Goal: Contribute content: Contribute content

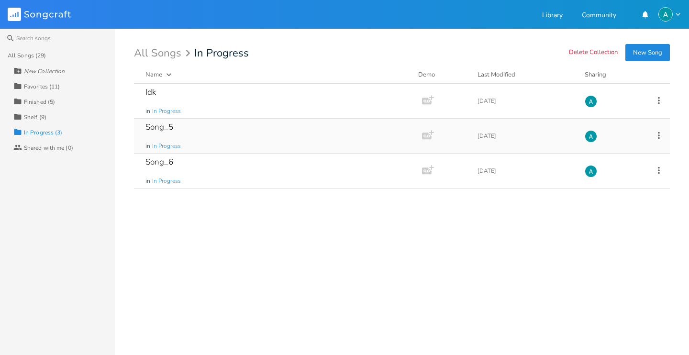
click at [658, 136] on icon at bounding box center [659, 135] width 11 height 11
click at [609, 229] on span "[PERSON_NAME]" at bounding box center [599, 231] width 26 height 7
click at [660, 140] on icon at bounding box center [659, 135] width 11 height 11
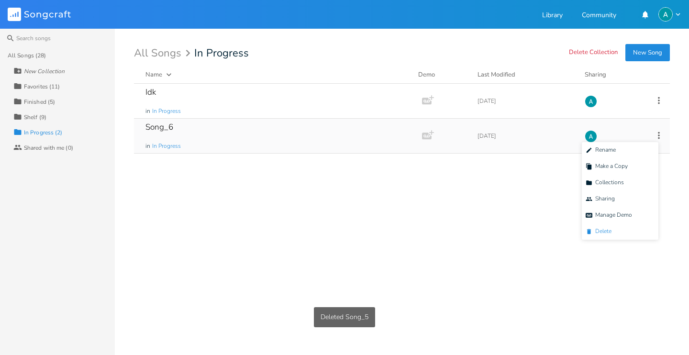
click at [611, 234] on span "[PERSON_NAME]" at bounding box center [599, 231] width 26 height 7
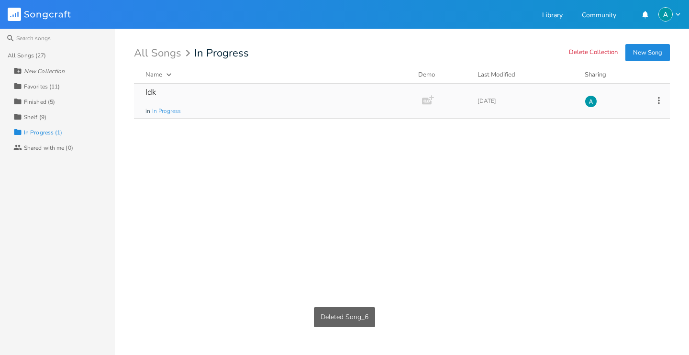
click at [281, 88] on div "Idk in In Progress" at bounding box center [275, 101] width 261 height 34
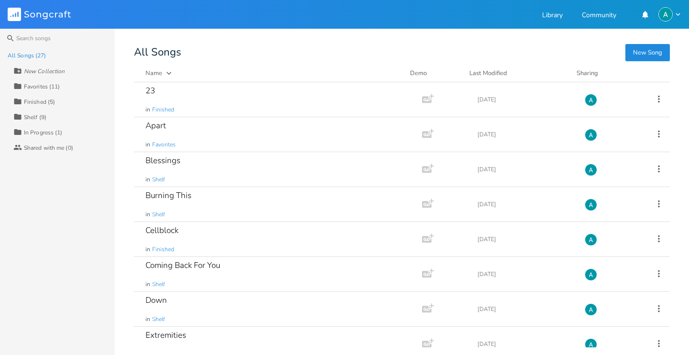
click at [50, 130] on div "In Progress (1)" at bounding box center [43, 133] width 39 height 6
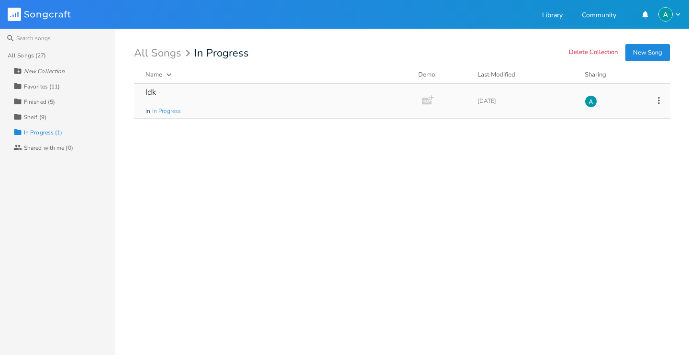
click at [658, 101] on icon at bounding box center [659, 100] width 11 height 11
click at [608, 199] on span "[PERSON_NAME]" at bounding box center [599, 196] width 26 height 7
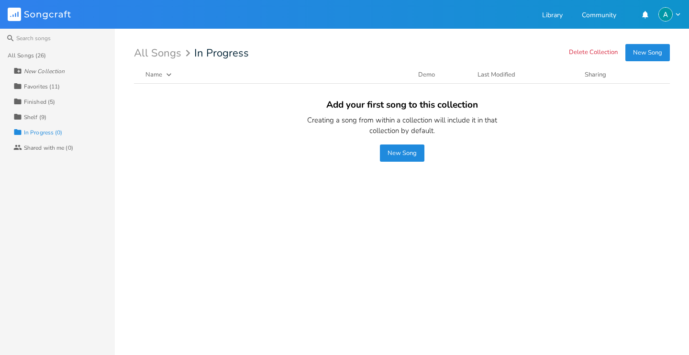
click at [410, 158] on button "New Song" at bounding box center [402, 153] width 45 height 17
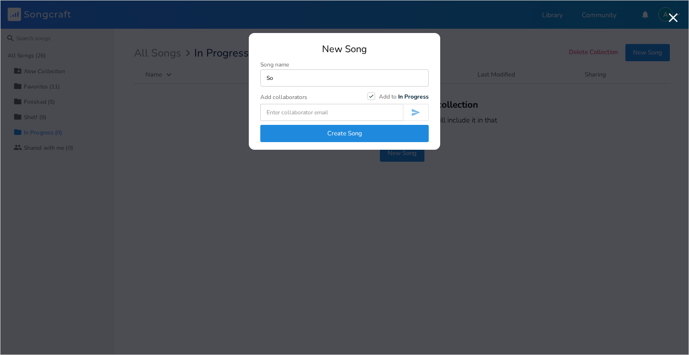
type input "S"
type input "Song_1"
click at [385, 134] on button "Create Song" at bounding box center [344, 133] width 168 height 17
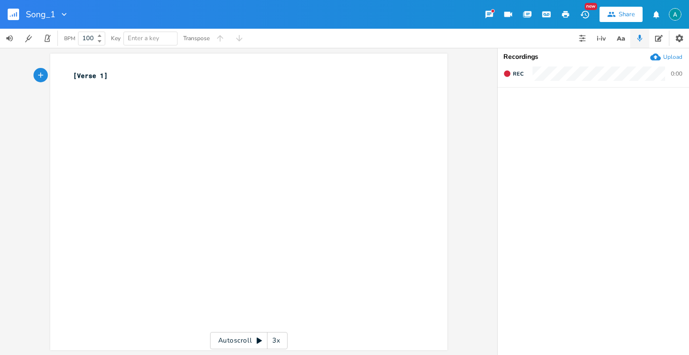
click at [71, 78] on pre "[Verse 1]" at bounding box center [244, 76] width 346 height 10
type textarea "[]"
type textarea "Riff"
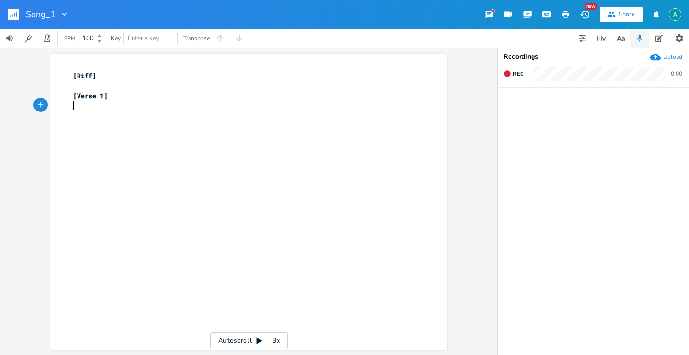
click at [119, 104] on pre "​" at bounding box center [244, 105] width 346 height 10
type textarea "Am F"
type textarea "C G"
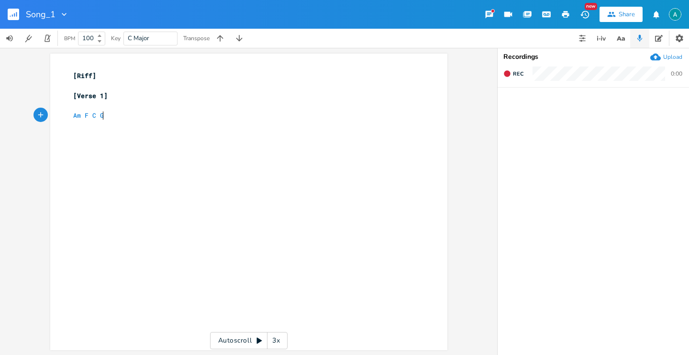
click at [117, 86] on pre "​" at bounding box center [244, 86] width 346 height 10
type textarea "[]"
type textarea "Intro Co"
type textarea "o"
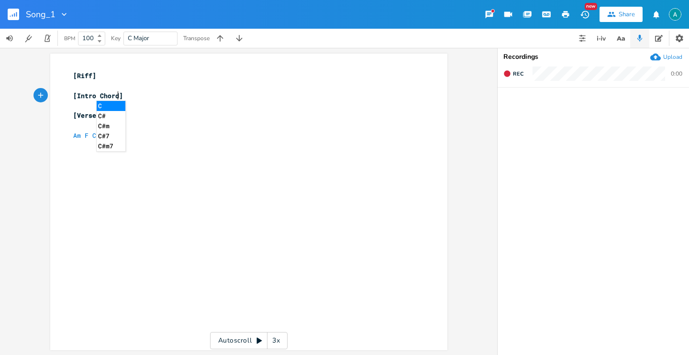
type textarea "hords"
click at [84, 97] on span "[Intro Chords]" at bounding box center [100, 95] width 54 height 9
type textarea "Intro"
click at [84, 97] on span "[Intro Chords]" at bounding box center [100, 95] width 54 height 9
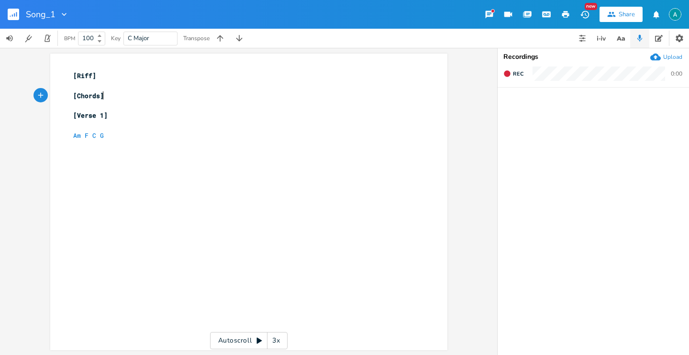
type textarea "[Chords]"
drag, startPoint x: 112, startPoint y: 98, endPoint x: 50, endPoint y: 100, distance: 61.8
click at [50, 100] on div "[Chords] x [Riff] ​ [Chords] ​ [Verse 1] ​ Am F C G" at bounding box center [248, 202] width 397 height 297
click at [96, 185] on div "x [Riff] ​ [Chords] ​ [Verse 1] ​ Am F C G" at bounding box center [255, 211] width 369 height 284
type textarea "[]"
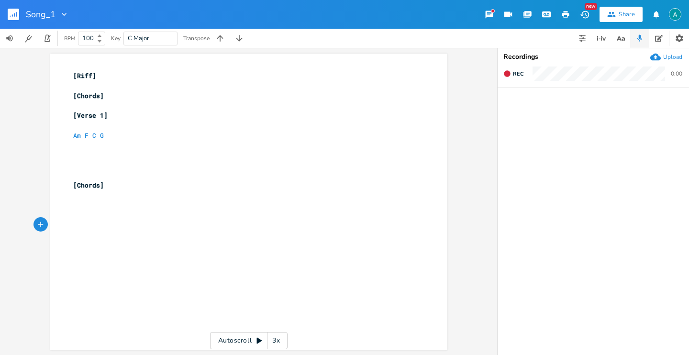
scroll to position [0, 4]
type textarea "Verse 2"
click at [121, 224] on pre "[Verse 2]" at bounding box center [244, 225] width 346 height 10
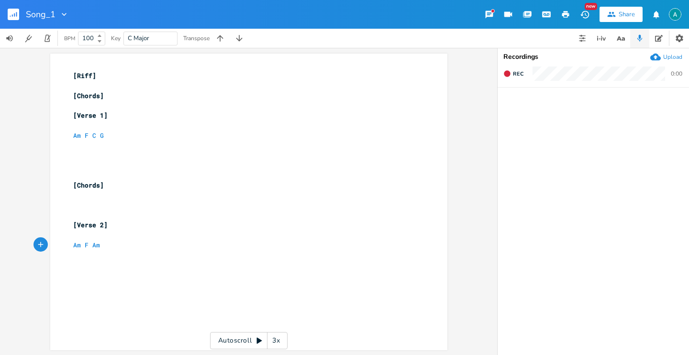
type textarea "Am F Am f"
type textarea "F Am F C G"
click at [80, 244] on span "Am F Am F Am F C G" at bounding box center [107, 245] width 69 height 9
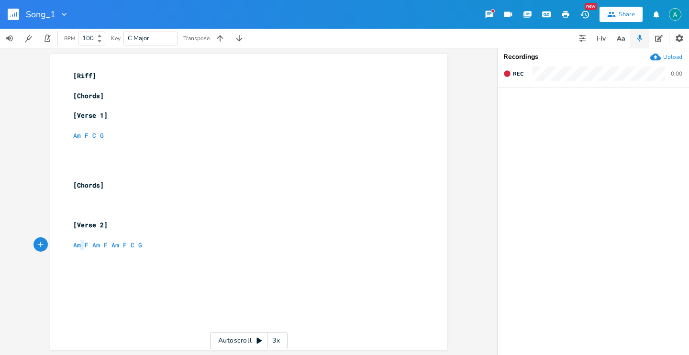
click at [80, 244] on span "Am F Am F Am F C G" at bounding box center [107, 245] width 69 height 9
type textarea "Am F Am F Am F C G"
click at [80, 244] on span "Am F Am F Am F C G" at bounding box center [107, 245] width 69 height 9
click at [109, 137] on pre "Am F C G" at bounding box center [244, 136] width 346 height 10
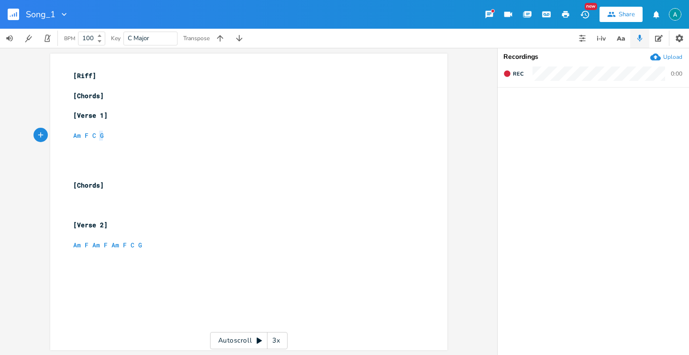
click at [109, 137] on pre "Am F C G" at bounding box center [244, 136] width 346 height 10
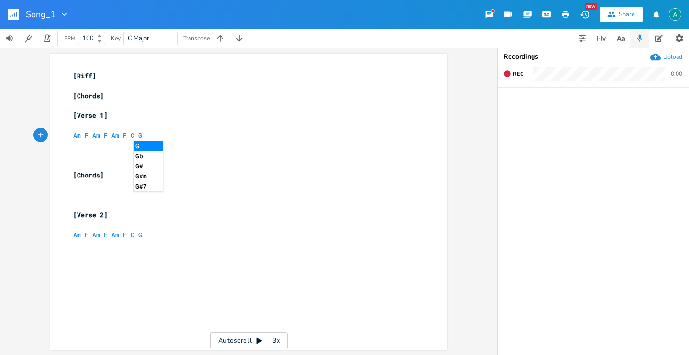
type textarea "Am F C G"
click at [142, 143] on li "G" at bounding box center [148, 146] width 29 height 10
click at [165, 245] on div "x [Riff] ​ [Chords] ​ [Verse 1] ​ Am F Am F Am F C G ​ ​ ​ [Chords] ​ ​ ​ [Vers…" at bounding box center [255, 211] width 369 height 284
type textarea "[]"
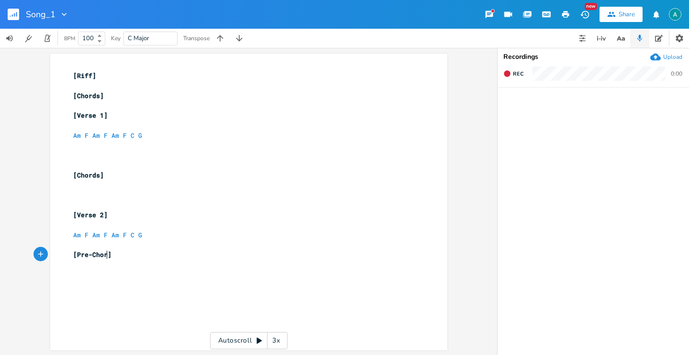
type textarea "Pre-Chorus"
type textarea "[6"
type textarea "[]"
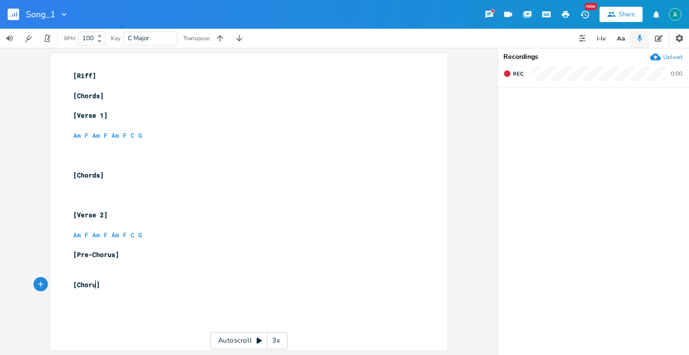
type textarea "Chorus"
click at [135, 260] on pre "​" at bounding box center [244, 265] width 346 height 10
click at [139, 306] on pre "[Chorus]" at bounding box center [244, 305] width 346 height 10
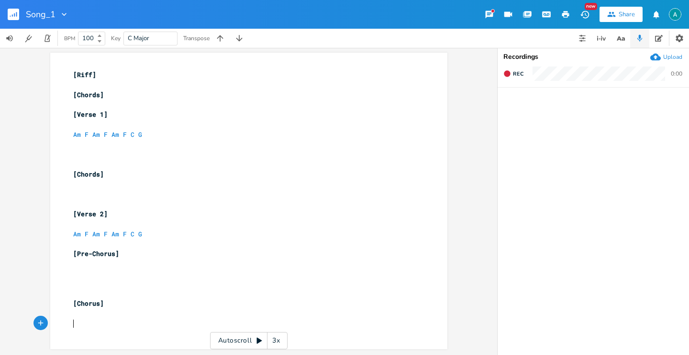
type textarea "[]"
type textarea "Chords"
click at [106, 135] on span "Am F Am F Am F C G" at bounding box center [107, 134] width 69 height 9
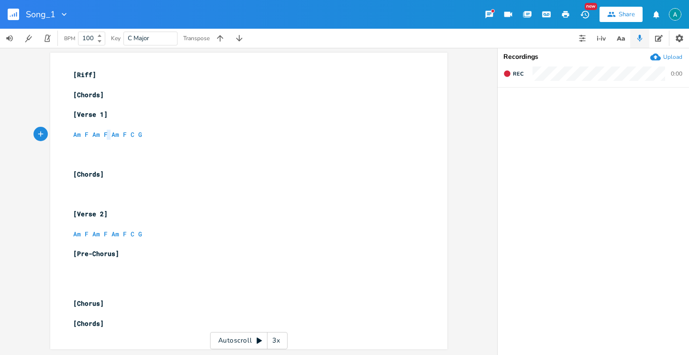
click at [106, 135] on span "Am F Am F Am F C G" at bounding box center [107, 134] width 69 height 9
type textarea "Am F Am F Am F C G"
click at [106, 135] on span "Am F Am F Am F C G" at bounding box center [107, 134] width 69 height 9
click at [112, 103] on pre "​" at bounding box center [244, 105] width 346 height 10
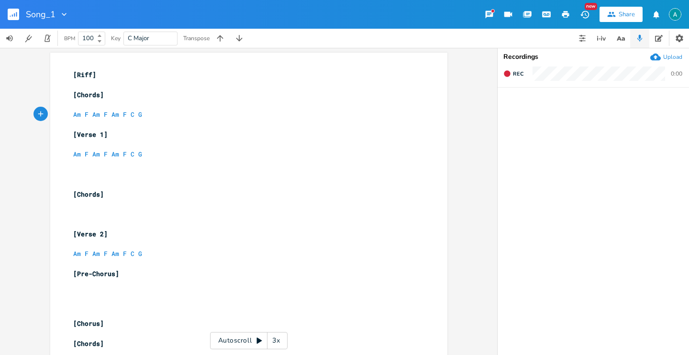
scroll to position [13, 0]
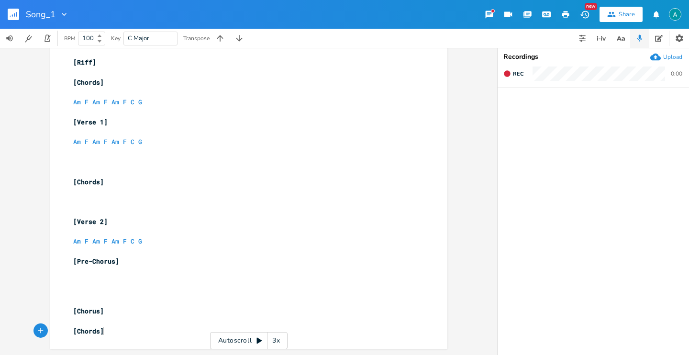
click at [117, 337] on div "x [Riff] ​ [Chords] ​ Am F Am F Am F C G ​ [Verse 1] ​ Am F Am F Am F C G ​ ​ ​…" at bounding box center [244, 197] width 346 height 282
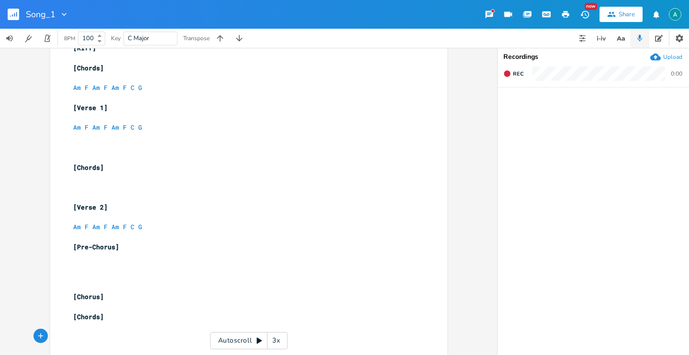
paste textarea "["
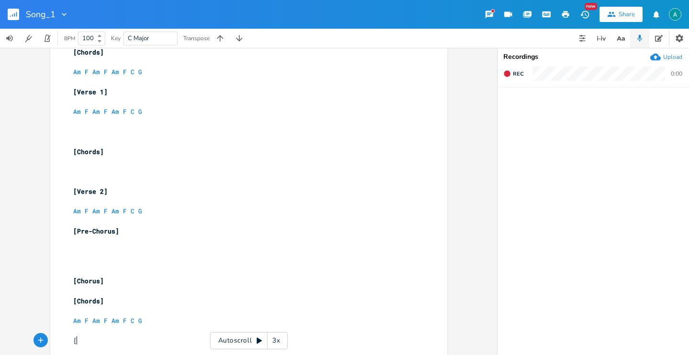
type textarea "[]"
type textarea "Verse 3"
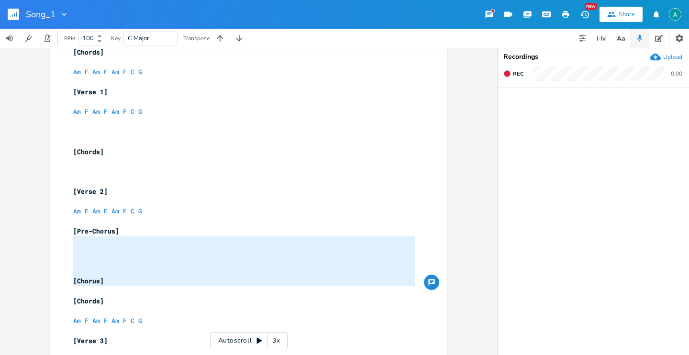
type textarea "[Pre-Chorus] [Chorus]"
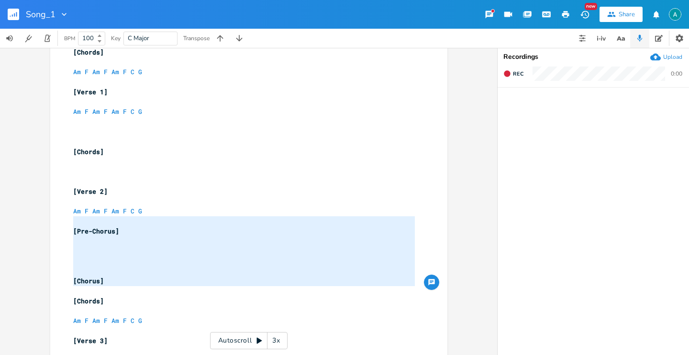
drag, startPoint x: 127, startPoint y: 287, endPoint x: 67, endPoint y: 226, distance: 86.0
click at [67, 226] on div "[Pre-Chorus] [Chorus] x [Riff] ​ [Chords] ​ Am F Am F Am F C G ​ [Verse 1] ​ Am…" at bounding box center [248, 184] width 397 height 349
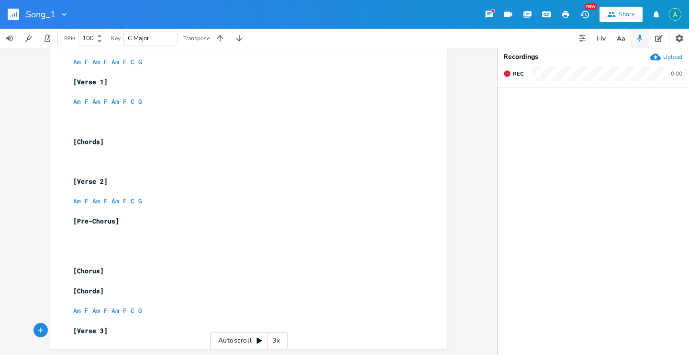
click at [115, 333] on pre "[Verse 3]" at bounding box center [244, 331] width 346 height 10
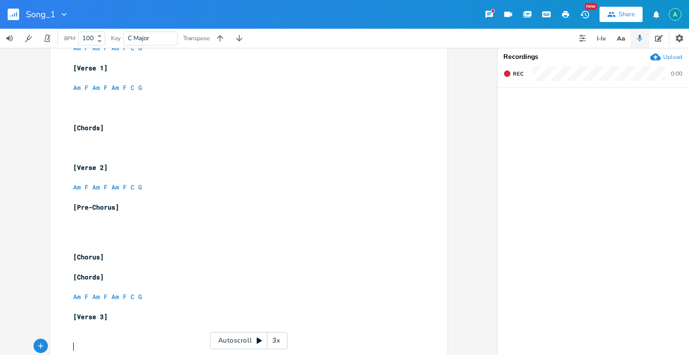
scroll to position [147, 0]
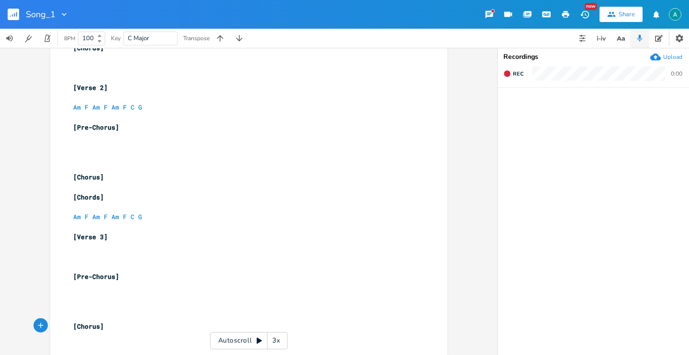
click at [116, 179] on pre "[Chorus]" at bounding box center [244, 177] width 346 height 10
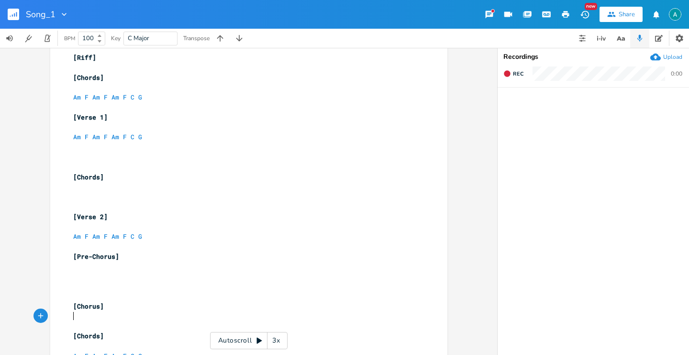
scroll to position [0, 0]
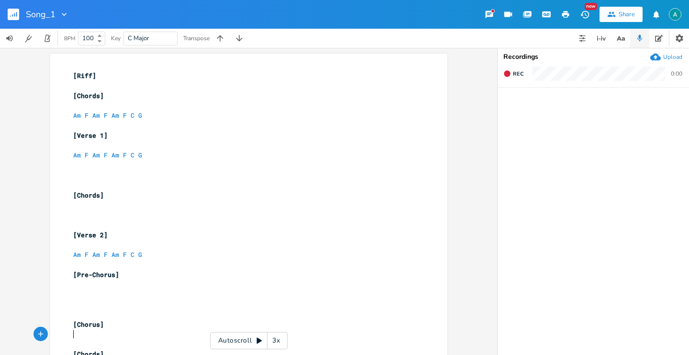
click at [88, 163] on pre "​" at bounding box center [244, 165] width 346 height 10
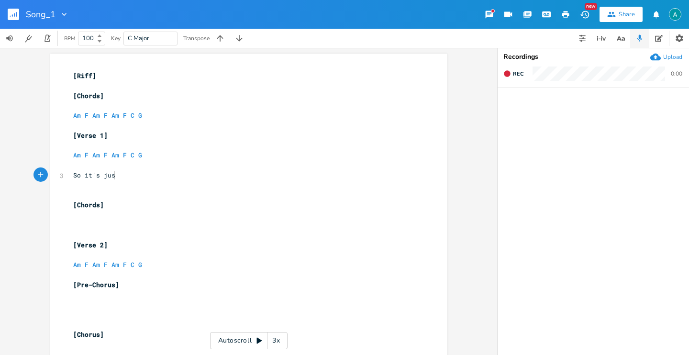
type textarea "So it's just"
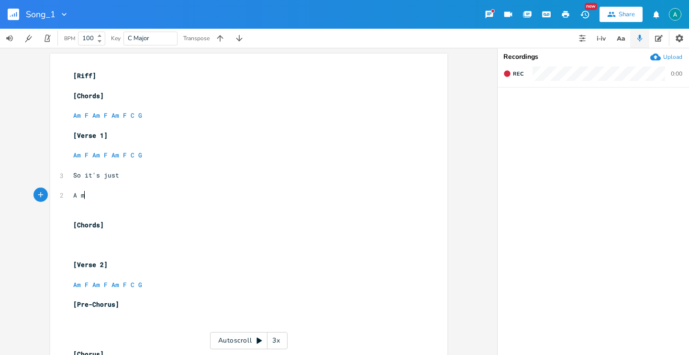
scroll to position [0, 14]
type textarea "A me"
type textarea "essage##"
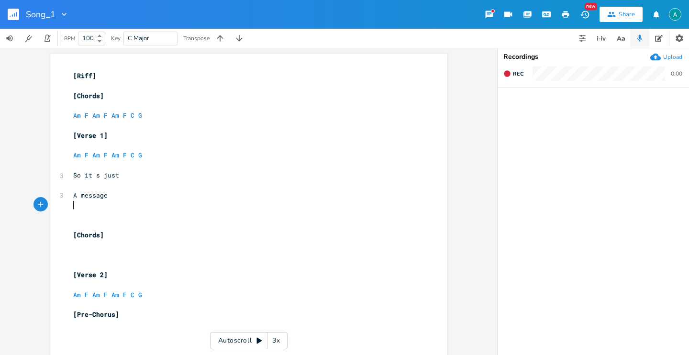
type textarea "#"
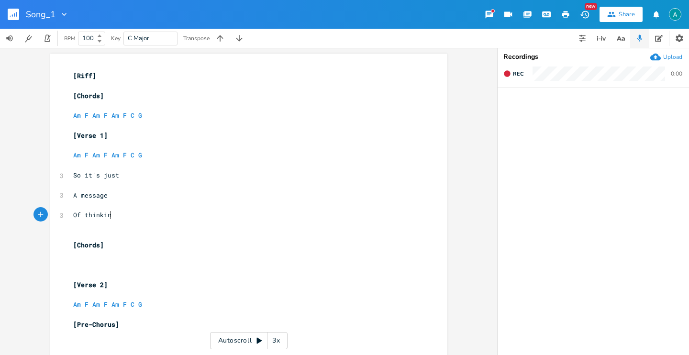
type textarea "Of thinking"
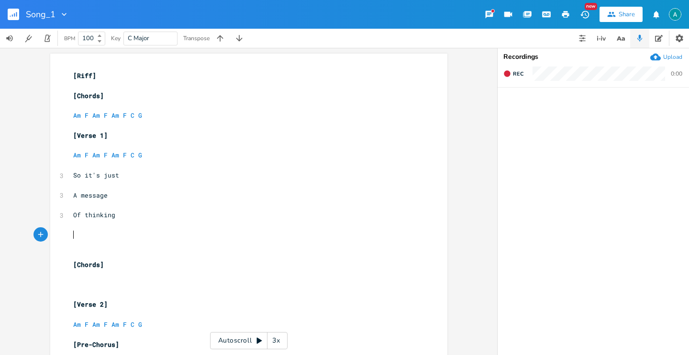
scroll to position [0, 1]
type textarea "I'll listen to question"
type textarea "s"
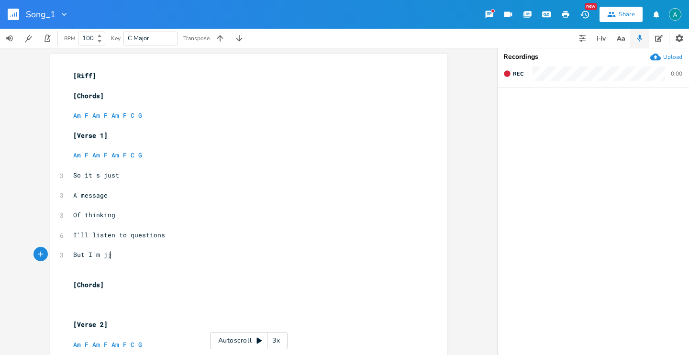
type textarea "But I'm jju"
type textarea "ust too"
type textarea "[]"
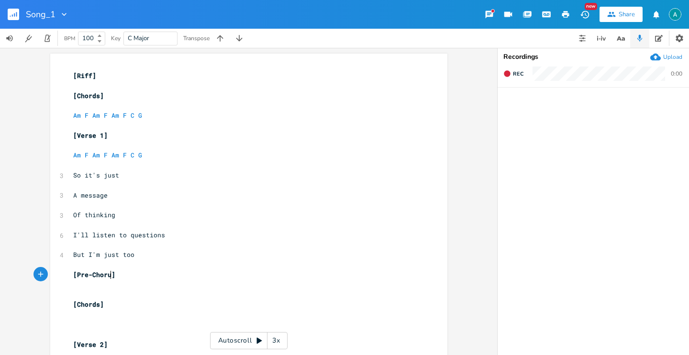
type textarea "Pre-Chorus"
click at [140, 273] on pre "[Pre-Chorus]" at bounding box center [244, 275] width 346 height 10
click at [136, 214] on pre "Of thinking" at bounding box center [244, 215] width 346 height 10
type textarea "to"
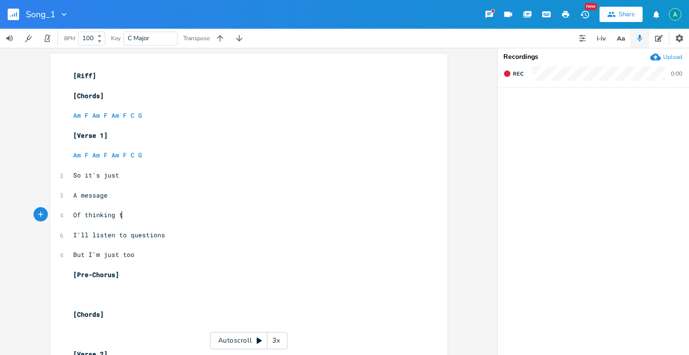
scroll to position [0, 7]
click at [129, 306] on pre "​" at bounding box center [244, 305] width 346 height 10
click at [125, 287] on pre "​" at bounding box center [244, 285] width 346 height 10
click at [122, 289] on pre "​" at bounding box center [244, 285] width 346 height 10
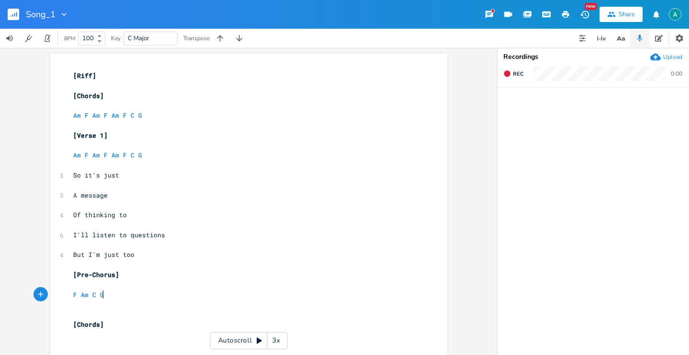
type textarea "F Am C G"
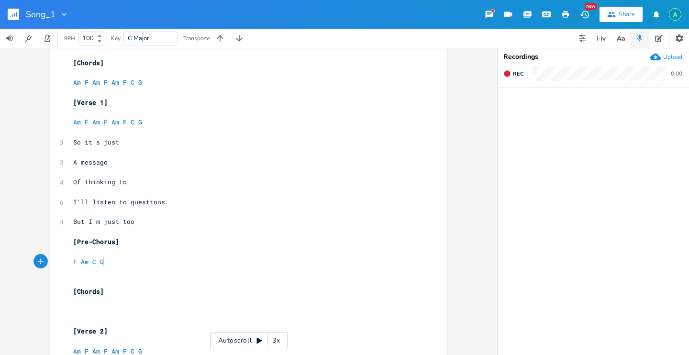
scroll to position [37, 0]
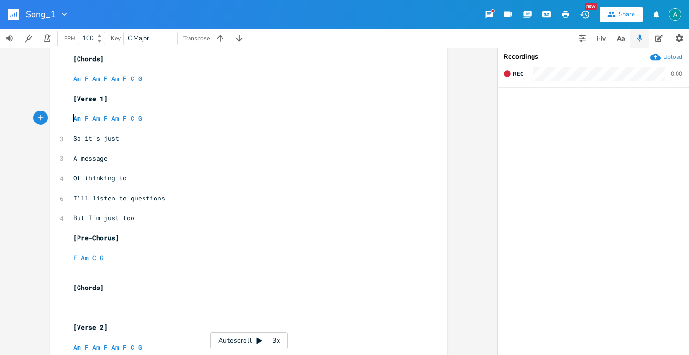
click at [71, 117] on pre "Am F Am F Am F C G" at bounding box center [244, 118] width 346 height 10
click at [151, 80] on pre "Am F Am F Am F C G" at bounding box center [244, 79] width 346 height 10
type textarea "Am F Am F Am F C G"
click at [151, 80] on pre "Am F Am F Am F C G" at bounding box center [244, 79] width 346 height 10
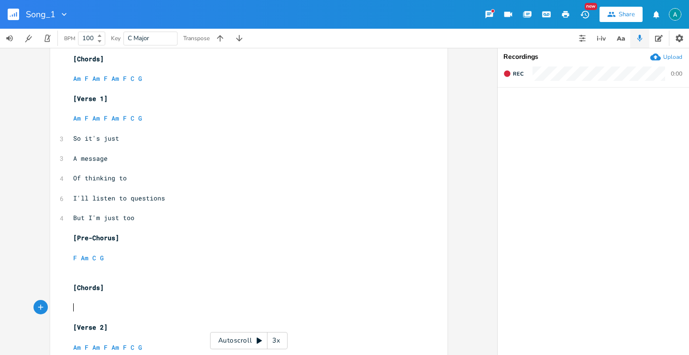
click at [85, 308] on pre "​" at bounding box center [244, 308] width 346 height 10
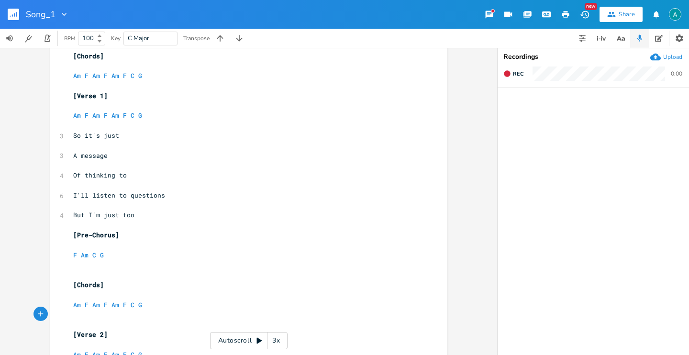
scroll to position [0, 0]
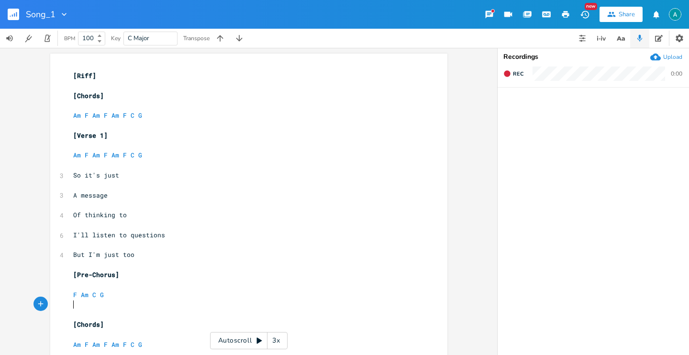
click at [115, 301] on pre "​" at bounding box center [244, 305] width 346 height 10
click at [663, 55] on div "Upload" at bounding box center [666, 57] width 32 height 11
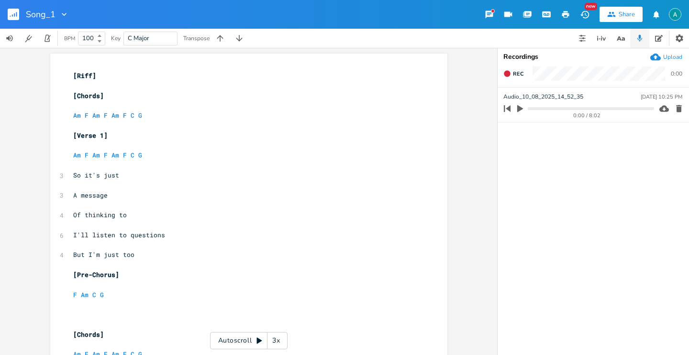
click at [536, 111] on div "0:00 / 8:02" at bounding box center [578, 108] width 154 height 15
click at [537, 111] on div "0:00 / 8:02" at bounding box center [578, 108] width 154 height 15
click at [537, 110] on progress at bounding box center [591, 108] width 126 height 3
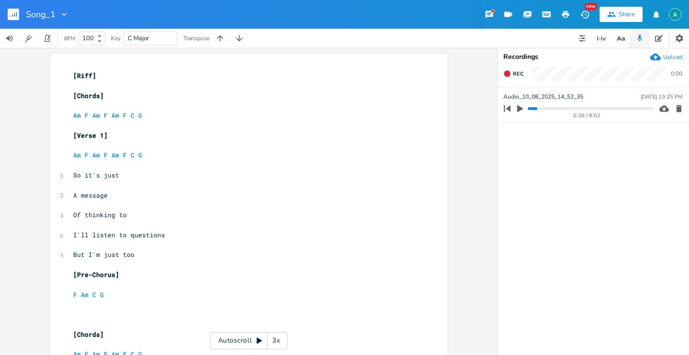
click at [522, 109] on icon "button" at bounding box center [520, 108] width 6 height 7
click at [546, 111] on div "0:39 / 8:02" at bounding box center [578, 108] width 154 height 15
click at [547, 108] on progress at bounding box center [591, 108] width 126 height 3
click at [556, 109] on progress at bounding box center [591, 108] width 126 height 3
click at [521, 109] on icon "button" at bounding box center [520, 109] width 8 height 8
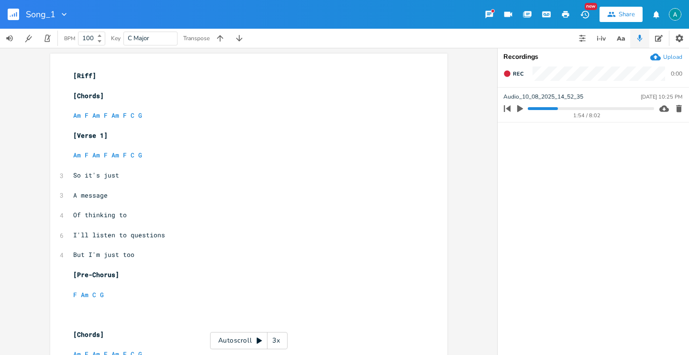
click at [680, 110] on icon "button" at bounding box center [679, 108] width 6 height 7
click at [670, 55] on div "Upload" at bounding box center [672, 57] width 19 height 8
click at [678, 107] on icon "button" at bounding box center [679, 108] width 6 height 7
click at [669, 59] on div "Upload" at bounding box center [672, 57] width 19 height 8
click at [678, 146] on icon "button" at bounding box center [679, 143] width 6 height 7
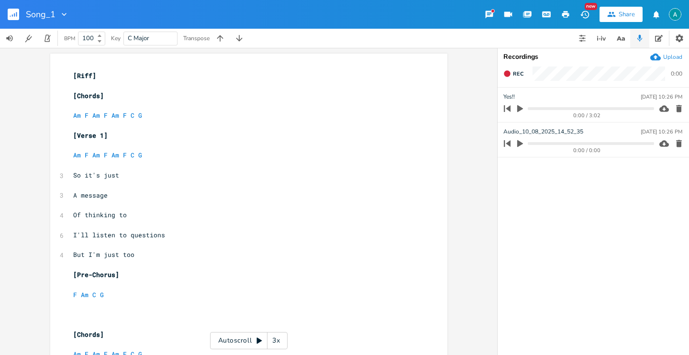
click at [680, 145] on icon "button" at bounding box center [679, 143] width 6 height 7
click at [525, 105] on button "button" at bounding box center [520, 108] width 12 height 15
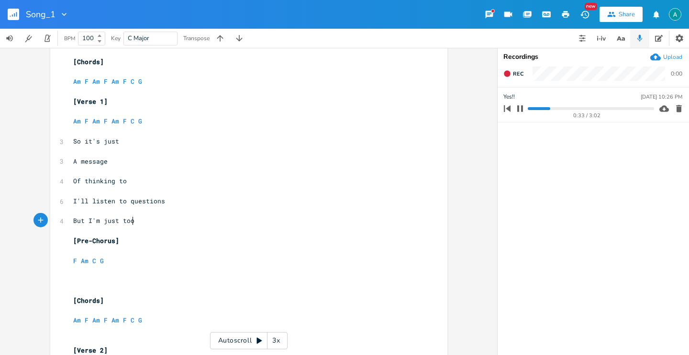
click at [147, 220] on pre "But I'm just too" at bounding box center [244, 221] width 346 height 10
type textarea "you"
click at [105, 274] on pre "​" at bounding box center [244, 271] width 346 height 10
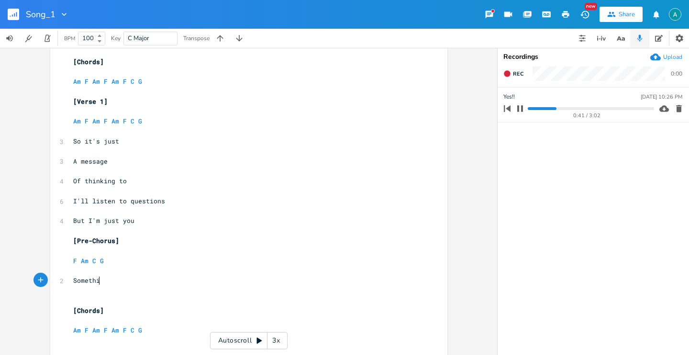
type textarea "Something"
type textarea "t"
click at [513, 107] on icon "button" at bounding box center [507, 108] width 13 height 13
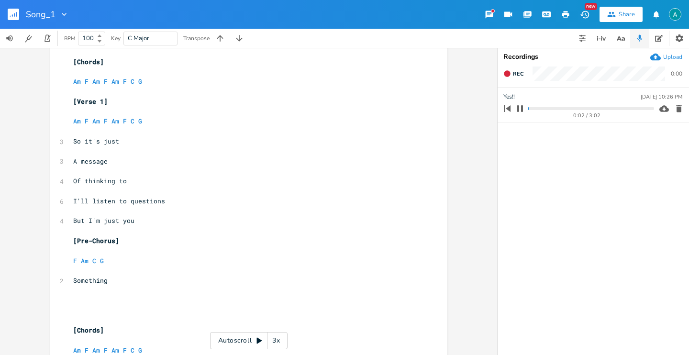
click at [547, 111] on div "0:02 / 3:02" at bounding box center [578, 108] width 154 height 15
click at [551, 108] on progress at bounding box center [591, 108] width 126 height 3
click at [101, 295] on pre "​" at bounding box center [244, 291] width 346 height 10
type textarea "To late"
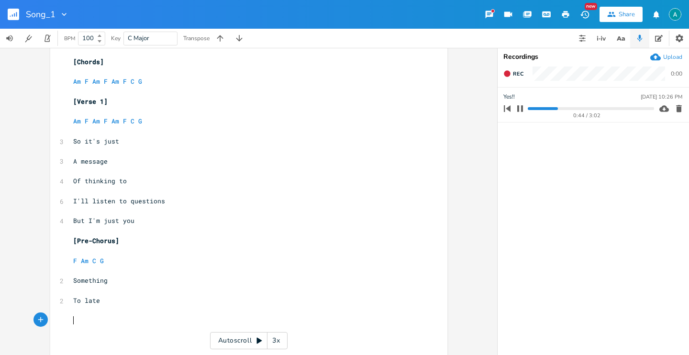
scroll to position [0, 1]
type textarea "I"
click at [521, 103] on button "button" at bounding box center [520, 108] width 12 height 15
click at [104, 318] on pre "I" at bounding box center [244, 320] width 346 height 10
type textarea "'m alright"
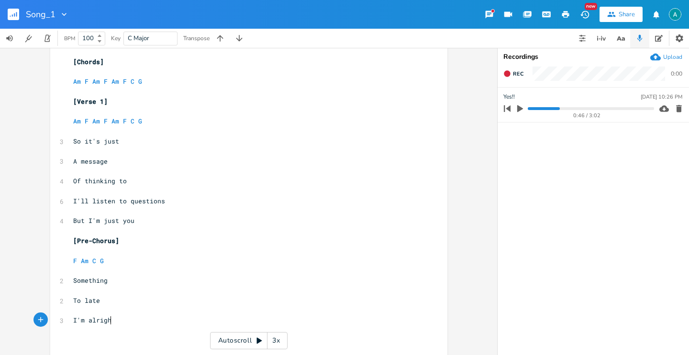
scroll to position [0, 26]
type textarea "o"
type textarea "Your"
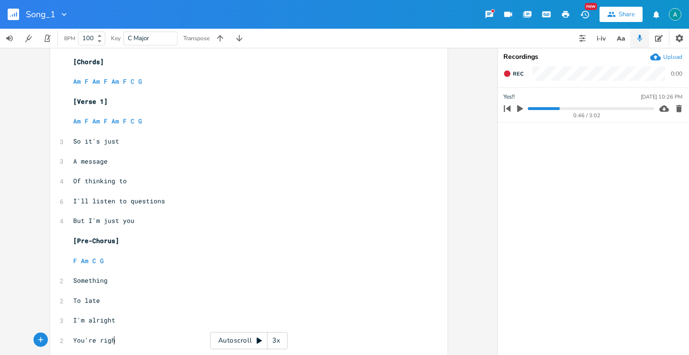
type textarea "'re right"
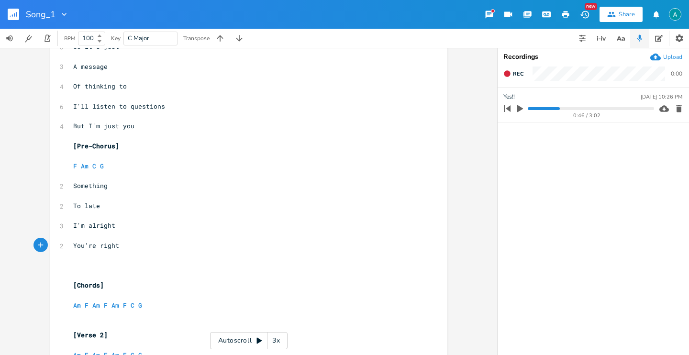
scroll to position [130, 0]
click at [92, 259] on div "[Riff] ​ [Chords] ​ Am F Am F Am F C G ​ [Verse 1] ​ Am F Am F Am F C G ​ 3 So …" at bounding box center [244, 269] width 346 height 657
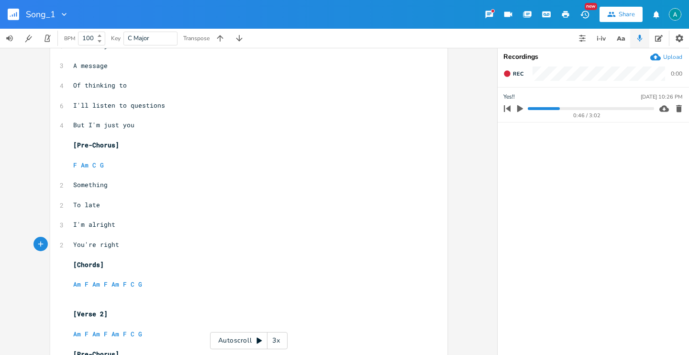
click at [520, 111] on icon "button" at bounding box center [520, 108] width 6 height 7
click at [559, 110] on div "0:55 / 3:02" at bounding box center [578, 108] width 154 height 15
click at [559, 108] on progress at bounding box center [591, 108] width 126 height 3
click at [551, 110] on progress at bounding box center [591, 108] width 126 height 3
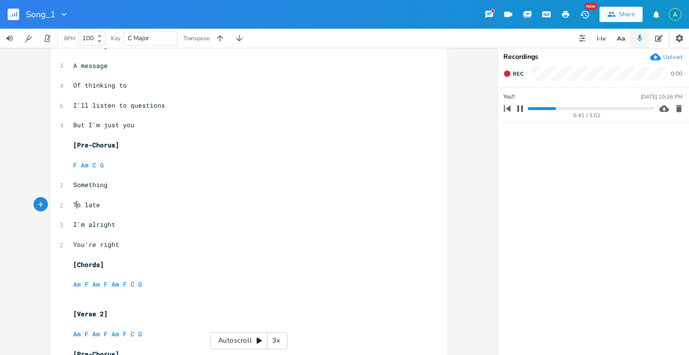
click at [75, 204] on span "To late" at bounding box center [86, 205] width 27 height 9
type textarea "o"
click at [123, 245] on pre "You're right" at bounding box center [244, 245] width 346 height 10
click at [521, 108] on icon "button" at bounding box center [520, 108] width 6 height 6
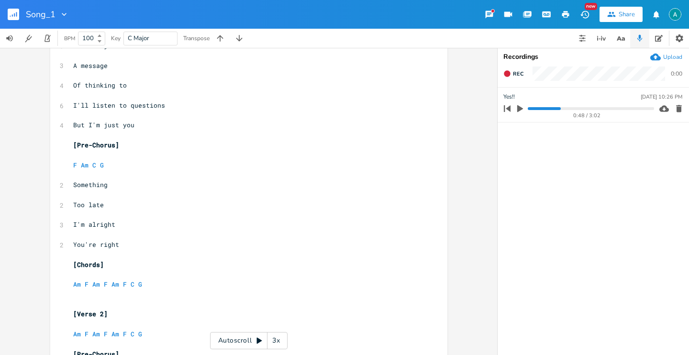
scroll to position [0, 0]
click at [342, 237] on pre "​" at bounding box center [244, 235] width 346 height 10
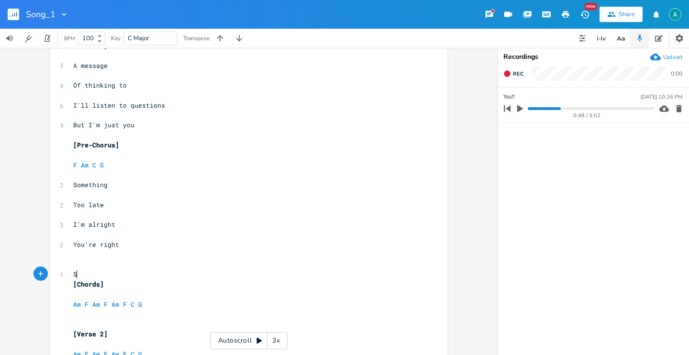
scroll to position [0, 7]
type textarea "Su"
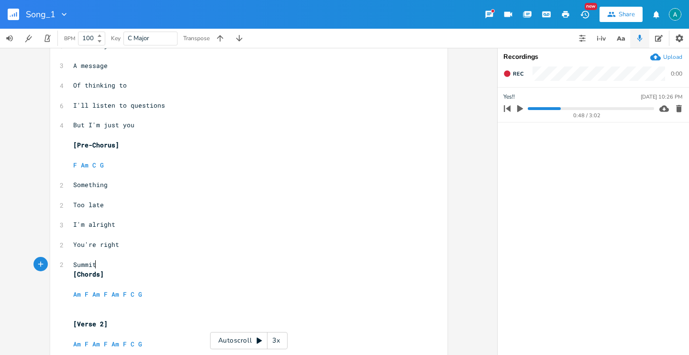
scroll to position [0, 22]
type textarea "Summit"
click at [521, 113] on div "0:48 / 3:02" at bounding box center [587, 115] width 134 height 5
click at [521, 112] on icon "button" at bounding box center [520, 108] width 9 height 9
click at [521, 112] on icon "button" at bounding box center [520, 109] width 8 height 8
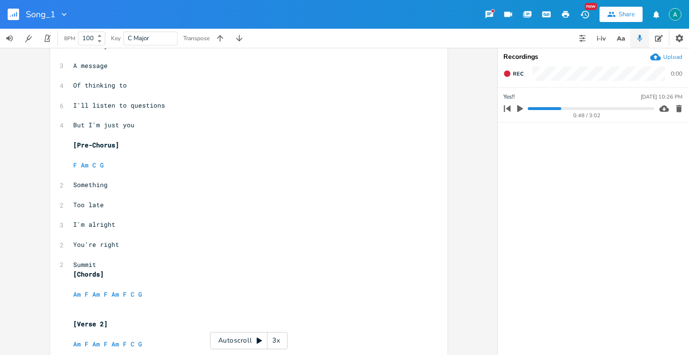
click at [521, 112] on icon "button" at bounding box center [520, 108] width 9 height 9
click at [524, 109] on icon "button" at bounding box center [520, 109] width 8 height 8
click at [556, 110] on progress at bounding box center [591, 108] width 126 height 3
click at [525, 110] on button "button" at bounding box center [520, 108] width 12 height 15
click at [189, 260] on pre "Summit" at bounding box center [244, 265] width 346 height 10
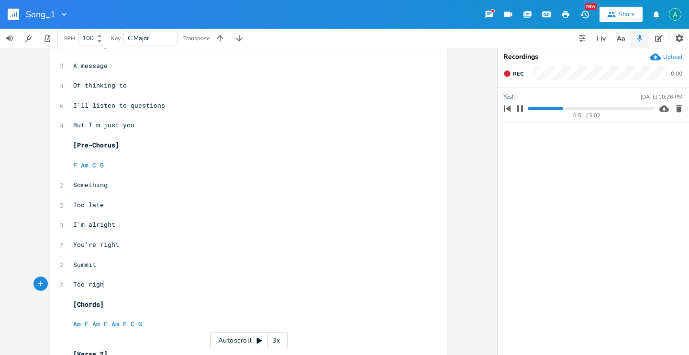
type textarea "Too right"
click at [521, 106] on icon "button" at bounding box center [520, 108] width 6 height 6
click at [172, 308] on pre "​" at bounding box center [244, 305] width 346 height 10
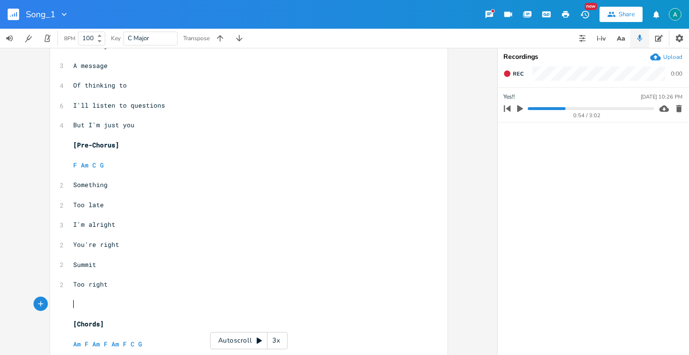
type textarea "i"
type textarea "I'm just thinking about me"
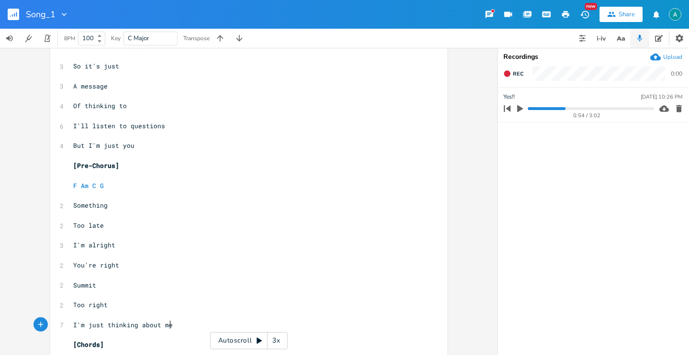
scroll to position [108, 0]
click at [516, 106] on icon "button" at bounding box center [520, 108] width 9 height 9
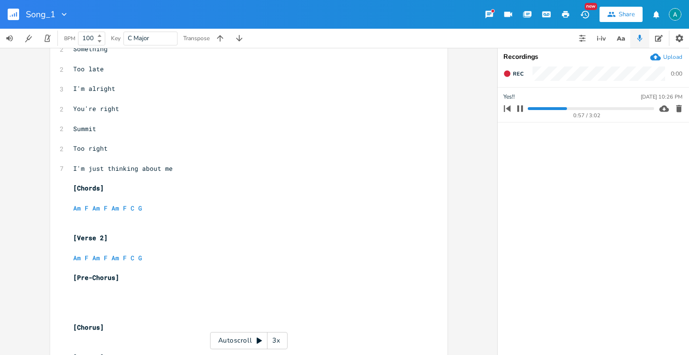
scroll to position [0, 0]
click at [159, 263] on pre "​" at bounding box center [244, 268] width 346 height 10
click at [124, 227] on pre "​" at bounding box center [244, 228] width 346 height 10
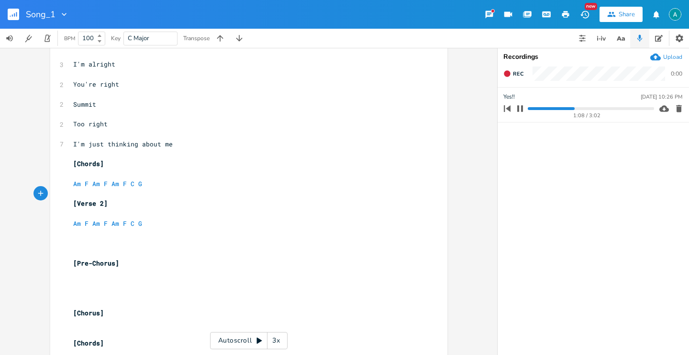
scroll to position [302, 0]
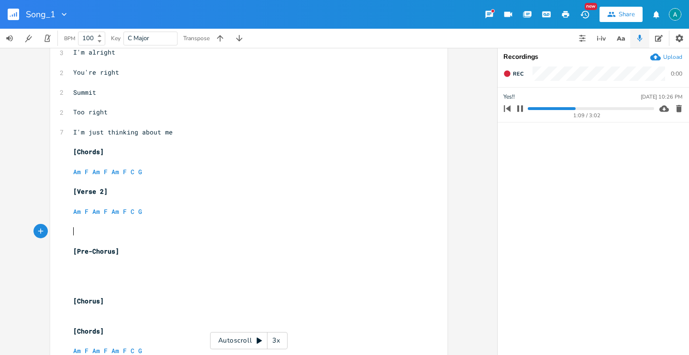
click at [99, 227] on pre "​" at bounding box center [244, 232] width 346 height 10
click at [524, 107] on icon "button" at bounding box center [520, 109] width 8 height 8
click at [279, 223] on pre "​" at bounding box center [244, 222] width 346 height 10
type textarea "Soe"
type textarea "when you"
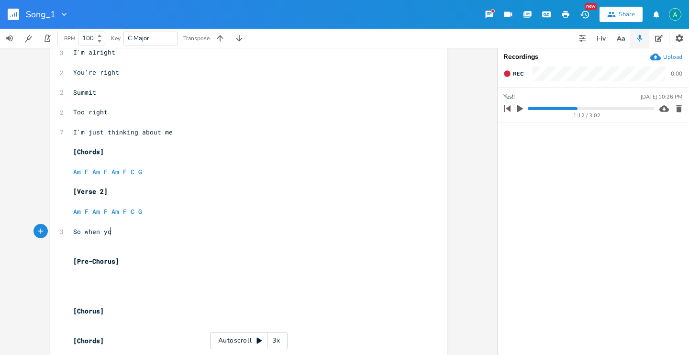
scroll to position [0, 31]
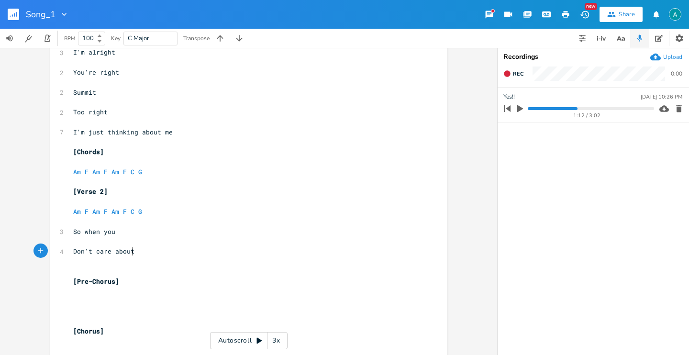
type textarea "Don't care about"
click at [519, 111] on icon "button" at bounding box center [520, 108] width 6 height 7
click at [278, 243] on pre "​" at bounding box center [244, 241] width 346 height 10
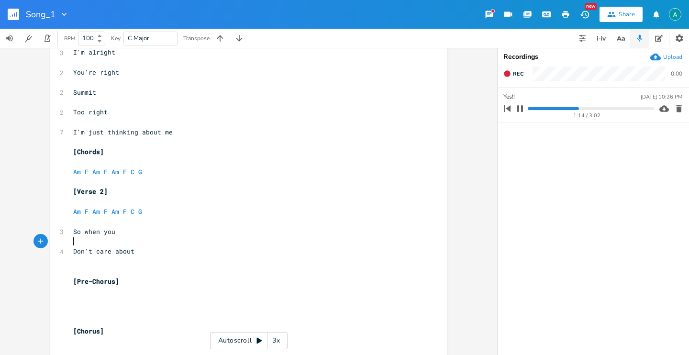
click at [272, 255] on pre "Don't care about" at bounding box center [244, 251] width 346 height 10
click at [517, 108] on icon "button" at bounding box center [520, 108] width 6 height 6
click at [190, 257] on pre "​" at bounding box center [244, 262] width 346 height 10
type textarea "All thi"
type textarea "e ti"
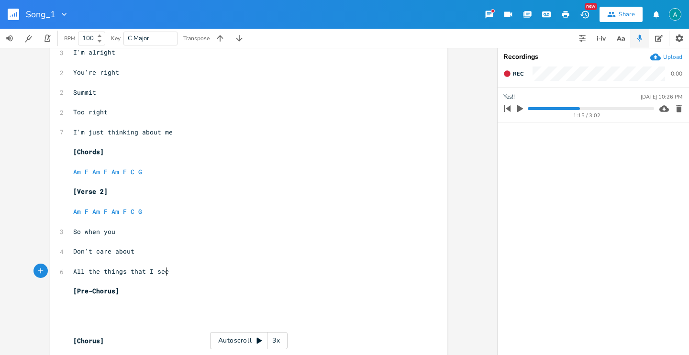
scroll to position [0, 45]
type textarea "hings that I see"
click at [521, 112] on icon "button" at bounding box center [520, 108] width 9 height 9
click at [210, 275] on pre "All the things that I see" at bounding box center [244, 272] width 346 height 10
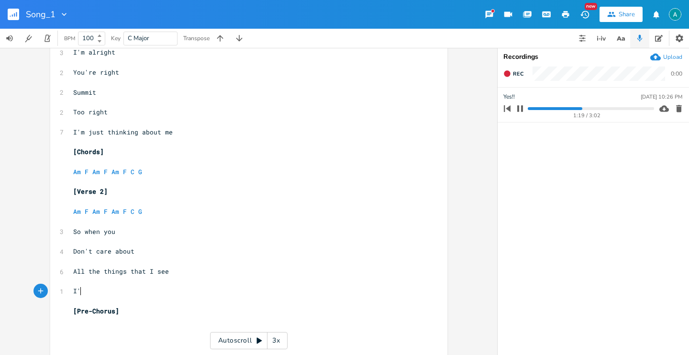
scroll to position [0, 8]
type textarea "I'm"
click at [518, 108] on icon "button" at bounding box center [520, 108] width 6 height 6
click at [185, 292] on pre "I'm" at bounding box center [244, 291] width 346 height 10
type textarea "just a"
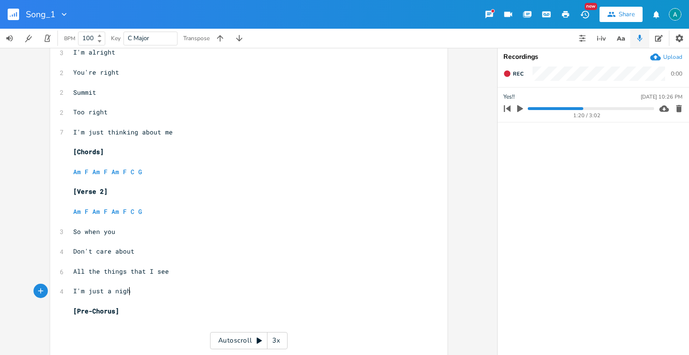
type textarea "night"
type textarea "Nightmare of"
click at [580, 109] on progress at bounding box center [591, 108] width 126 height 3
click at [521, 109] on icon "button" at bounding box center [520, 108] width 6 height 7
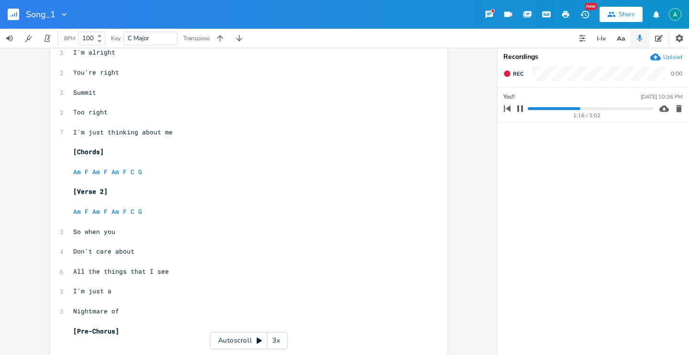
scroll to position [0, 0]
click at [241, 307] on pre "Nightmare of" at bounding box center [244, 311] width 346 height 10
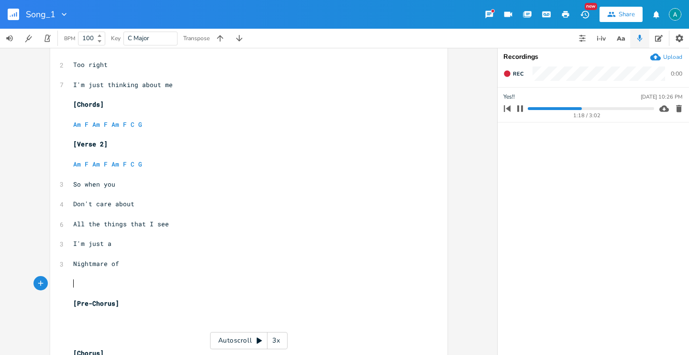
scroll to position [353, 0]
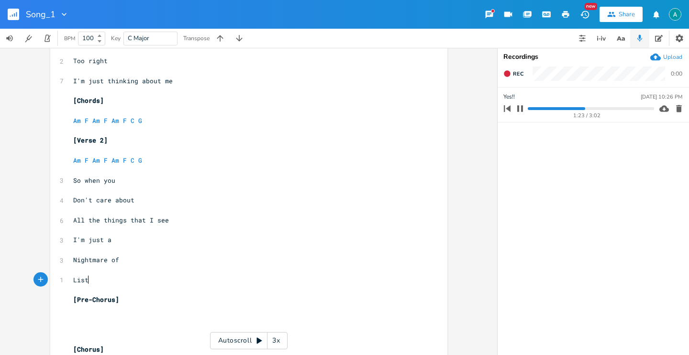
type textarea "Liste"
type textarea "in to"
type textarea "en to me"
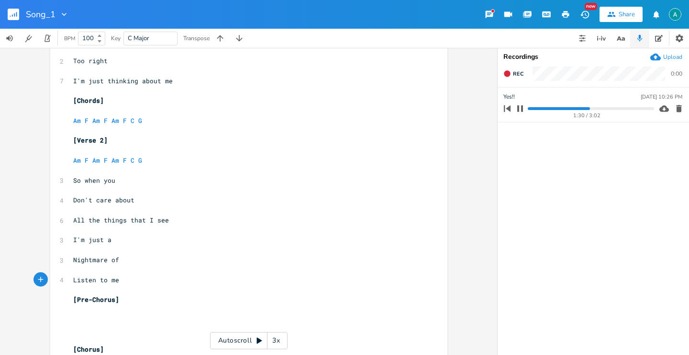
click at [584, 108] on progress at bounding box center [591, 108] width 126 height 3
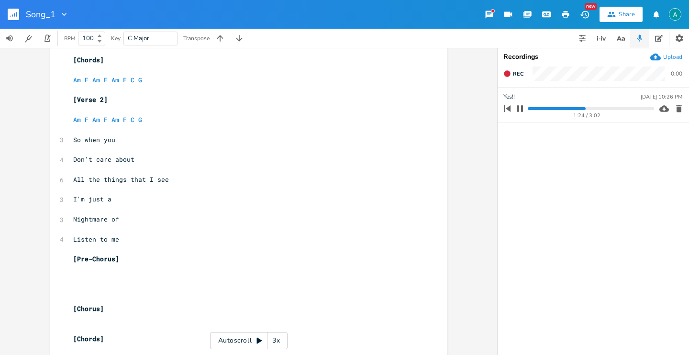
scroll to position [0, 0]
click at [130, 282] on pre "​" at bounding box center [244, 279] width 346 height 10
click at [522, 112] on icon "button" at bounding box center [520, 109] width 8 height 8
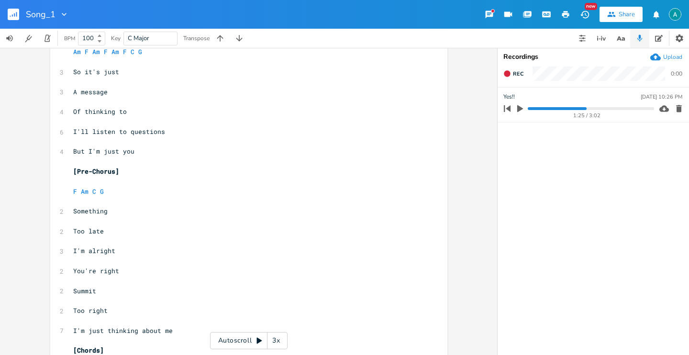
scroll to position [102, 0]
click at [111, 193] on pre "F Am C G" at bounding box center [244, 193] width 346 height 10
type textarea "F Am C G"
click at [111, 193] on pre "F Am C G" at bounding box center [244, 193] width 346 height 10
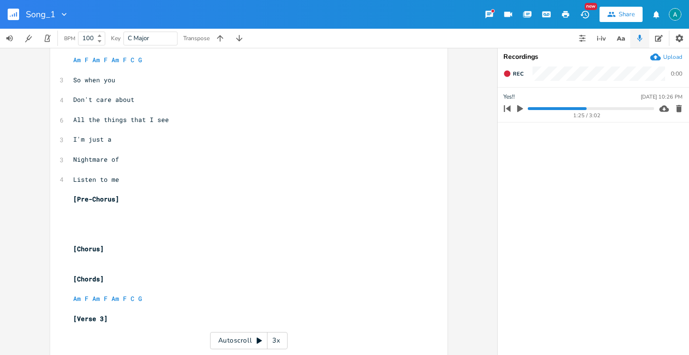
scroll to position [456, 0]
click at [127, 220] on pre "​" at bounding box center [244, 217] width 346 height 10
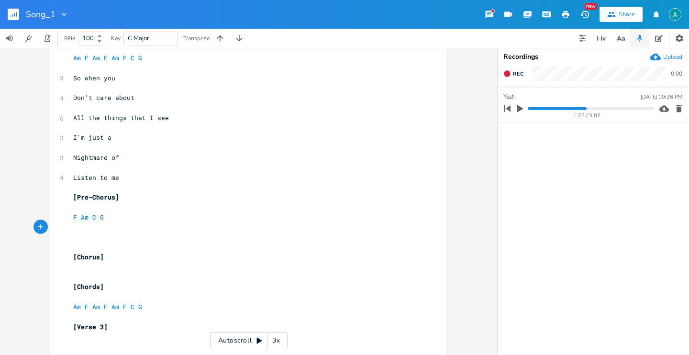
click at [519, 106] on icon "button" at bounding box center [520, 108] width 6 height 7
click at [582, 107] on progress at bounding box center [591, 108] width 126 height 3
click at [137, 228] on pre "​" at bounding box center [244, 228] width 346 height 10
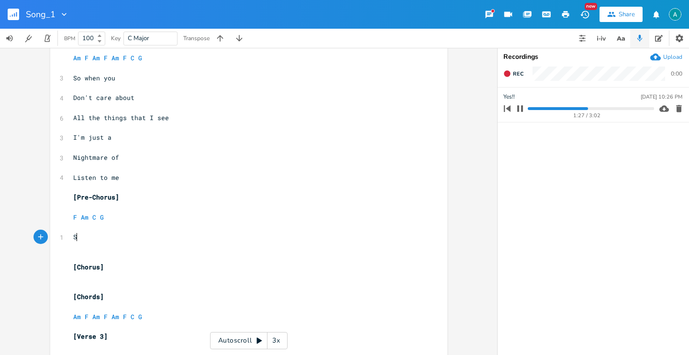
scroll to position [0, 7]
type textarea "So"
click at [523, 108] on icon "button" at bounding box center [520, 109] width 8 height 8
click at [112, 245] on pre "​" at bounding box center [244, 247] width 346 height 10
click at [111, 240] on pre "So" at bounding box center [244, 237] width 346 height 10
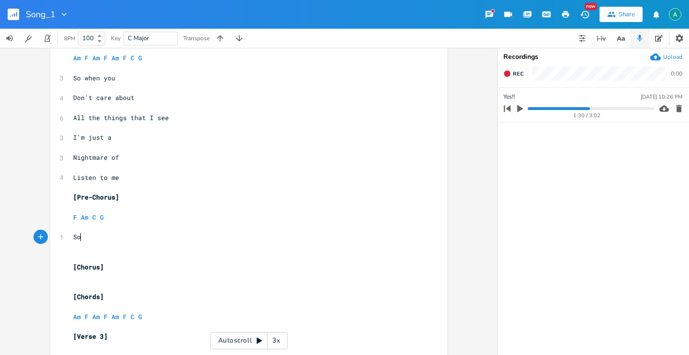
type textarea "e"
type textarea "um"
type textarea "omething too late"
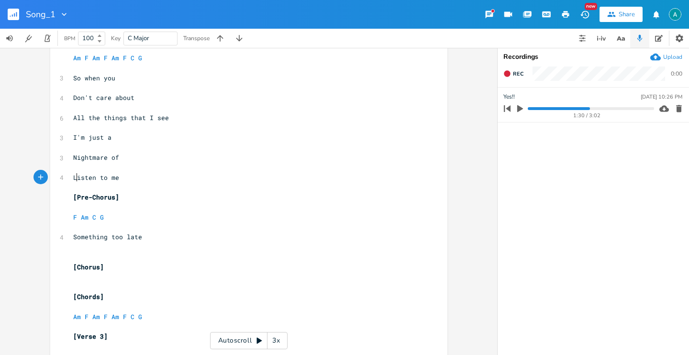
click at [73, 179] on span "Listen to me" at bounding box center [96, 177] width 46 height 9
type textarea "Just l"
click at [522, 105] on icon "button" at bounding box center [520, 108] width 9 height 9
click at [586, 108] on progress at bounding box center [591, 108] width 126 height 3
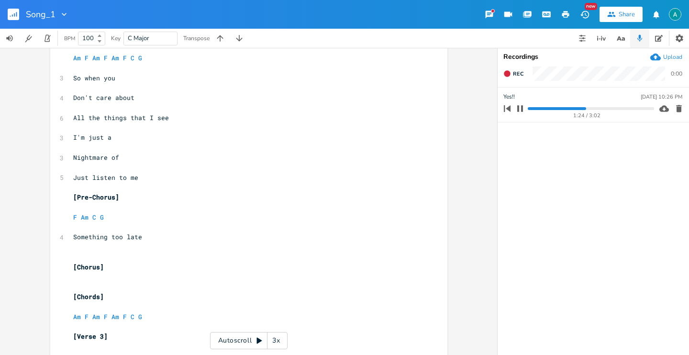
click at [172, 234] on pre "Something too late" at bounding box center [244, 237] width 346 height 10
type textarea "I"
click at [525, 111] on button "button" at bounding box center [520, 108] width 12 height 15
click at [238, 248] on pre "​" at bounding box center [244, 247] width 346 height 10
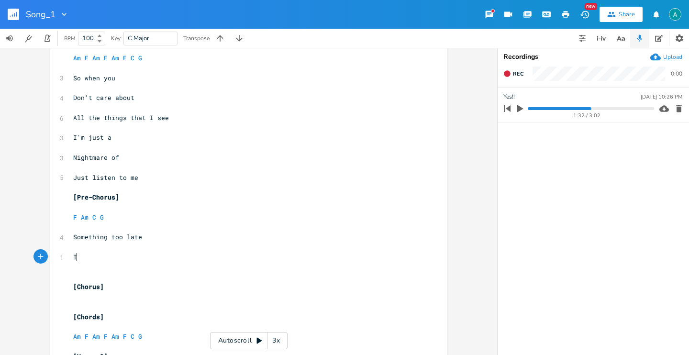
click at [237, 255] on pre "I" at bounding box center [244, 257] width 346 height 10
type textarea "'m buying"
click at [523, 107] on icon "button" at bounding box center [520, 108] width 9 height 9
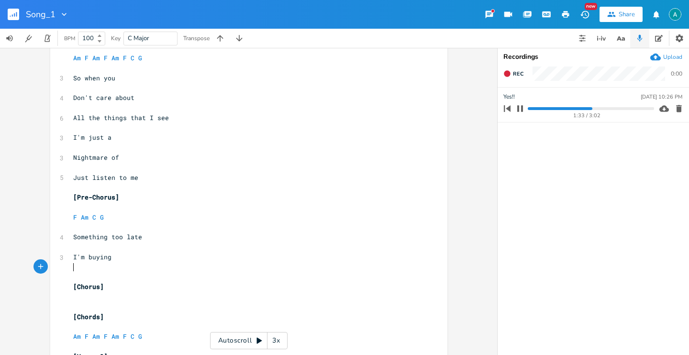
click at [227, 272] on pre "​" at bounding box center [244, 277] width 346 height 10
type textarea "It"
click at [519, 100] on div "Yes!! [DATE] 10:26 PM" at bounding box center [592, 96] width 179 height 9
click at [519, 101] on button "button" at bounding box center [520, 108] width 12 height 15
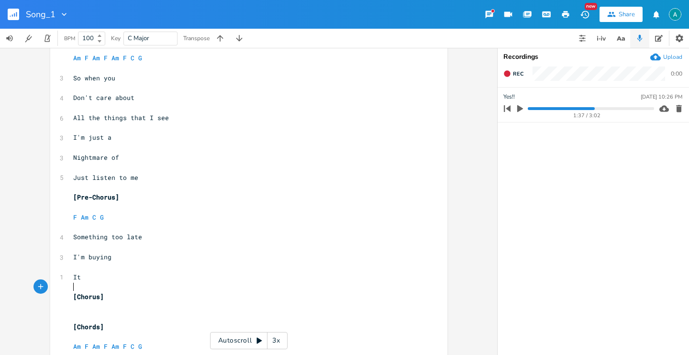
click at [123, 288] on pre "​" at bounding box center [244, 287] width 346 height 10
click at [123, 279] on pre "It" at bounding box center [244, 277] width 346 height 10
type textarea "'s alright"
type textarea "som3"
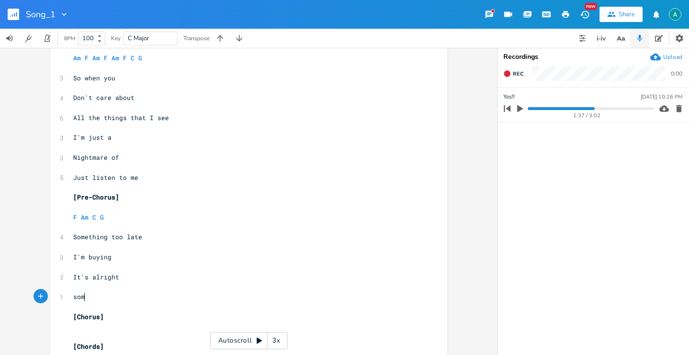
scroll to position [0, 15]
type textarea "Soem"
type textarea "methings"
click at [523, 111] on icon "button" at bounding box center [520, 108] width 9 height 9
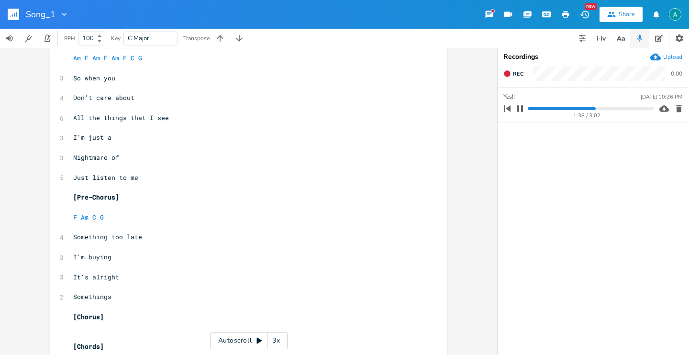
click at [590, 108] on progress at bounding box center [591, 108] width 126 height 3
click at [135, 296] on pre "Somethings" at bounding box center [244, 297] width 346 height 10
type textarea "Don't light"
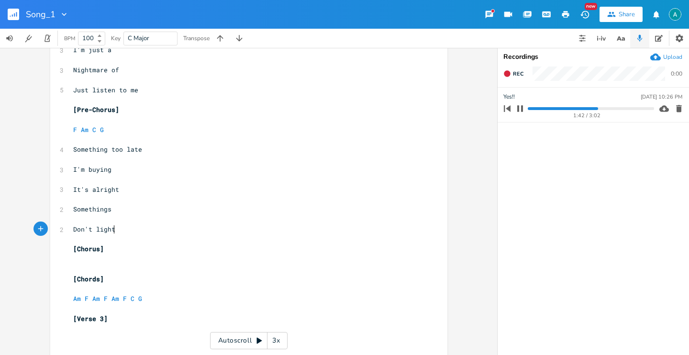
scroll to position [546, 0]
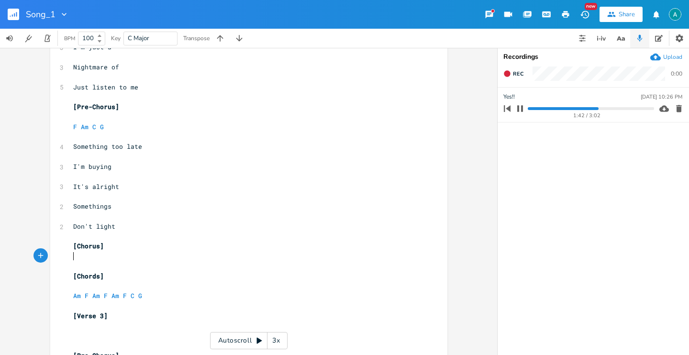
click at [138, 258] on pre "​" at bounding box center [244, 256] width 346 height 10
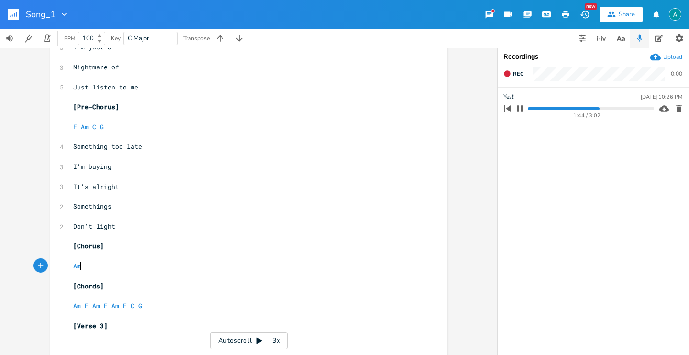
scroll to position [0, 10]
type textarea "Am"
click at [518, 106] on icon "button" at bounding box center [520, 108] width 6 height 6
click at [173, 260] on pre "​" at bounding box center [244, 256] width 346 height 10
click at [174, 256] on pre "​" at bounding box center [244, 256] width 346 height 10
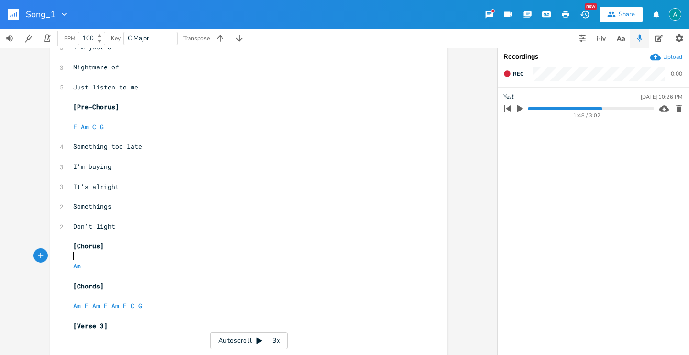
click at [174, 261] on pre "Am" at bounding box center [244, 266] width 346 height 10
click at [169, 271] on pre "Am" at bounding box center [244, 266] width 346 height 10
type textarea "F"
click at [519, 109] on icon "button" at bounding box center [520, 108] width 6 height 7
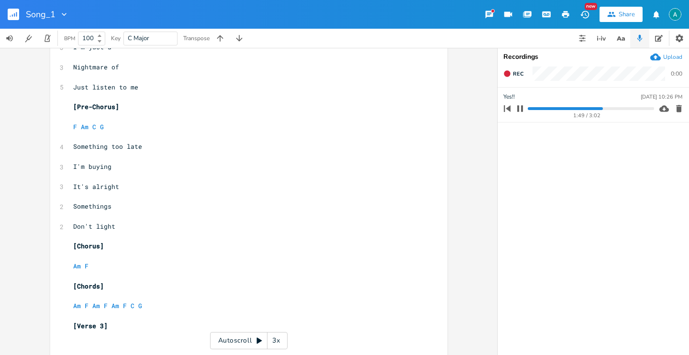
click at [592, 109] on progress at bounding box center [591, 108] width 126 height 3
click at [597, 108] on progress at bounding box center [591, 108] width 126 height 3
click at [134, 270] on pre "Am F" at bounding box center [244, 266] width 346 height 10
click at [93, 266] on pre "Am F" at bounding box center [244, 266] width 346 height 10
type textarea "C G"
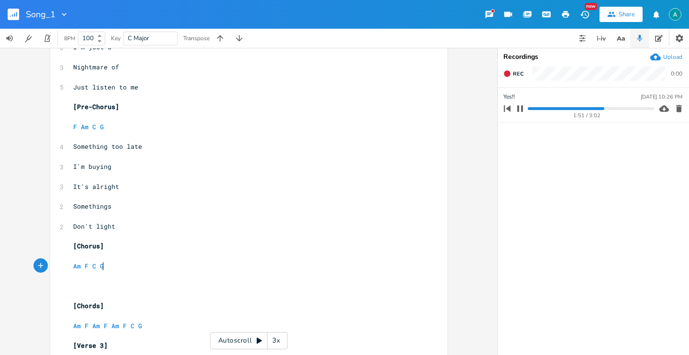
scroll to position [0, 13]
click at [524, 110] on button "button" at bounding box center [520, 108] width 12 height 15
click at [168, 289] on pre "​" at bounding box center [244, 286] width 346 height 10
type textarea "ItÄs"
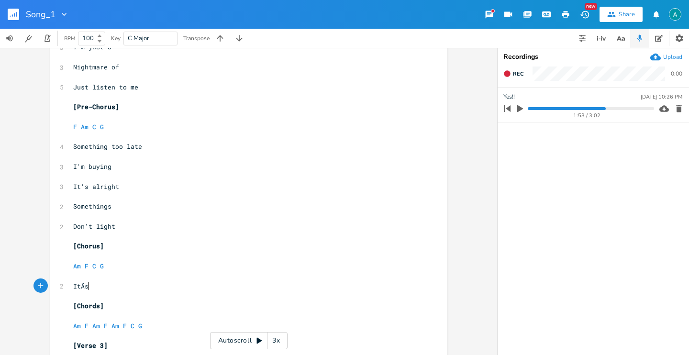
scroll to position [0, 12]
type textarea "'s alright whener"
type textarea "there's nothing in my eyes"
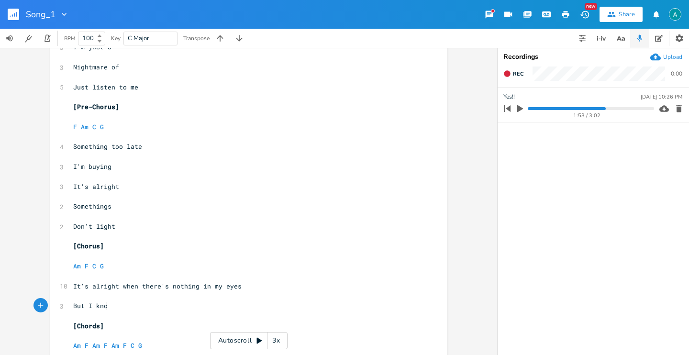
type textarea "But I know"
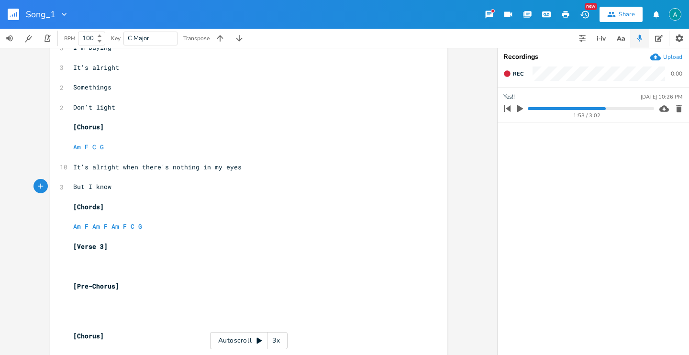
scroll to position [681, 0]
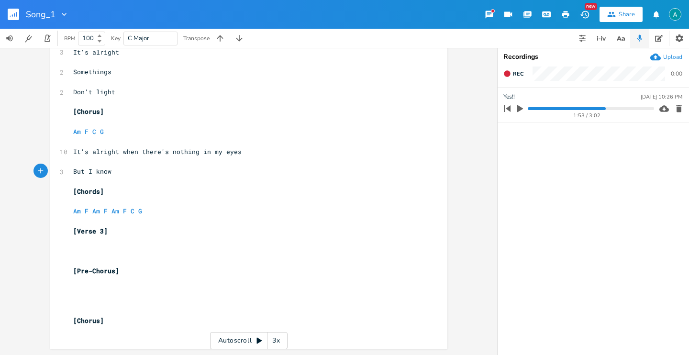
type textarea "e"
click at [526, 107] on button "button" at bounding box center [520, 108] width 12 height 15
click at [519, 107] on icon "button" at bounding box center [520, 109] width 8 height 8
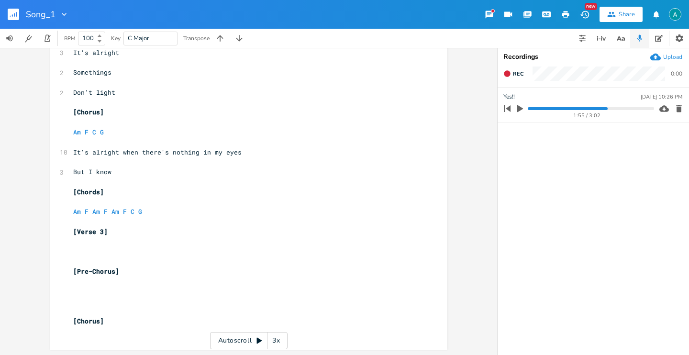
click at [223, 176] on pre "But I know" at bounding box center [244, 172] width 346 height 10
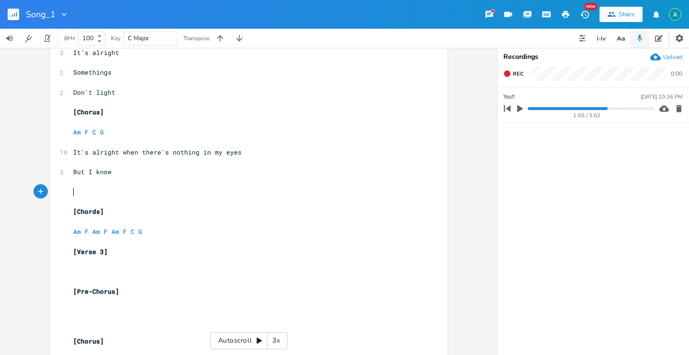
click at [225, 169] on pre "But I know" at bounding box center [244, 172] width 346 height 10
type textarea "that I can't see"
click at [516, 108] on icon "button" at bounding box center [520, 108] width 9 height 9
click at [248, 176] on pre "But I know that I can't see" at bounding box center [244, 172] width 346 height 10
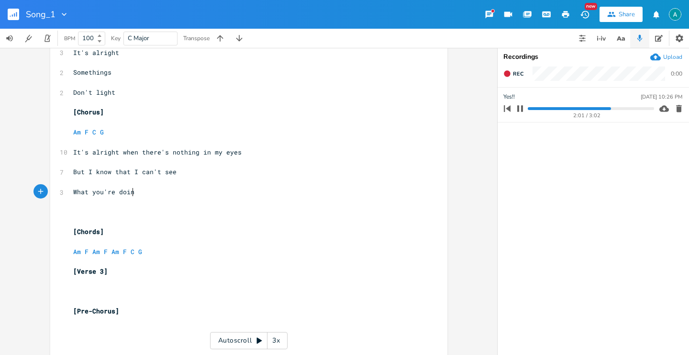
scroll to position [0, 53]
type textarea "What you're doing"
click at [517, 112] on icon "button" at bounding box center [520, 109] width 8 height 8
click at [288, 207] on pre "​" at bounding box center [244, 212] width 346 height 10
click at [288, 200] on pre "​" at bounding box center [244, 202] width 346 height 10
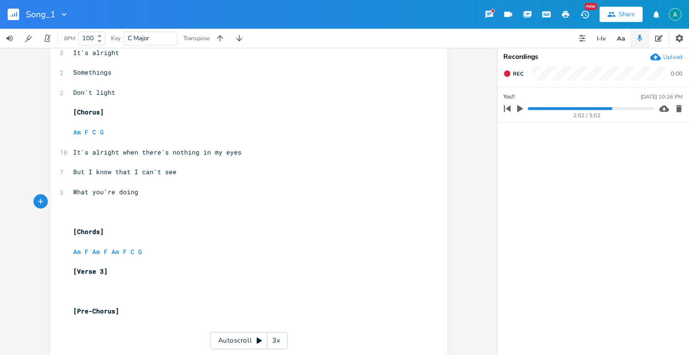
click at [270, 193] on pre "What you're doing" at bounding box center [244, 192] width 346 height 10
type textarea "me"
click at [608, 109] on progress at bounding box center [591, 108] width 126 height 3
click at [603, 109] on progress at bounding box center [591, 108] width 126 height 3
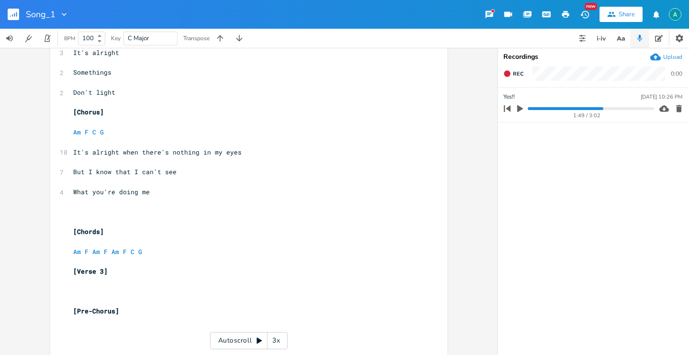
click at [520, 110] on icon "button" at bounding box center [520, 108] width 6 height 7
click at [261, 184] on pre "​" at bounding box center [244, 182] width 346 height 10
click at [257, 190] on pre "What you're doing me" at bounding box center [244, 192] width 346 height 10
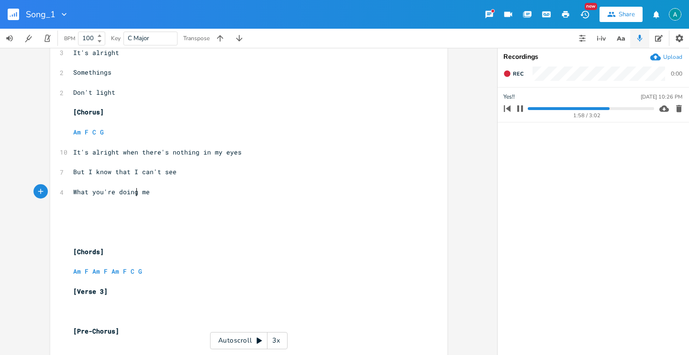
click at [135, 192] on span "What you're doing me" at bounding box center [111, 192] width 77 height 9
type textarea "to"
click at [518, 112] on icon "button" at bounding box center [520, 109] width 8 height 8
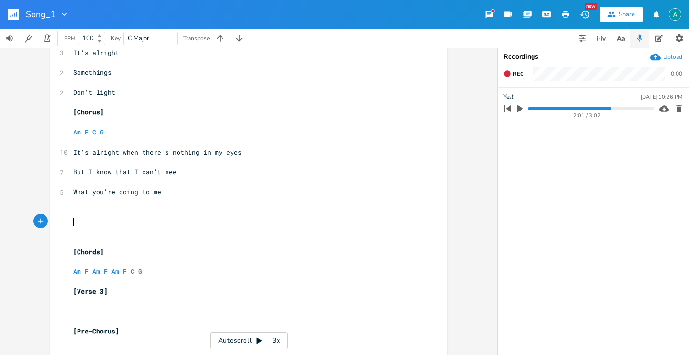
click at [220, 223] on pre "​" at bounding box center [244, 222] width 346 height 10
click at [220, 213] on pre "​" at bounding box center [244, 212] width 346 height 10
type textarea "And I"
type textarea "'m gone"
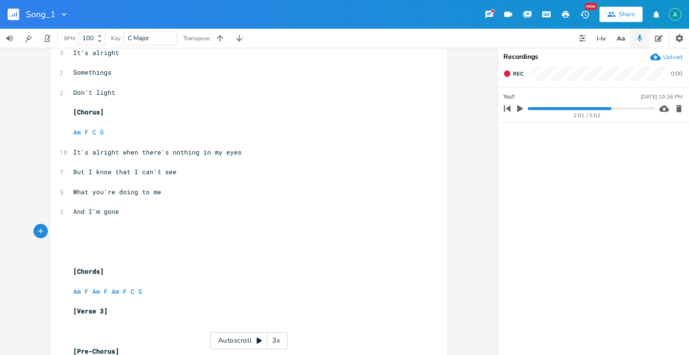
click at [604, 107] on progress at bounding box center [591, 108] width 126 height 3
click at [521, 109] on icon "button" at bounding box center [520, 108] width 6 height 7
click at [170, 223] on pre "​" at bounding box center [244, 222] width 346 height 10
click at [101, 233] on pre "​" at bounding box center [244, 232] width 346 height 10
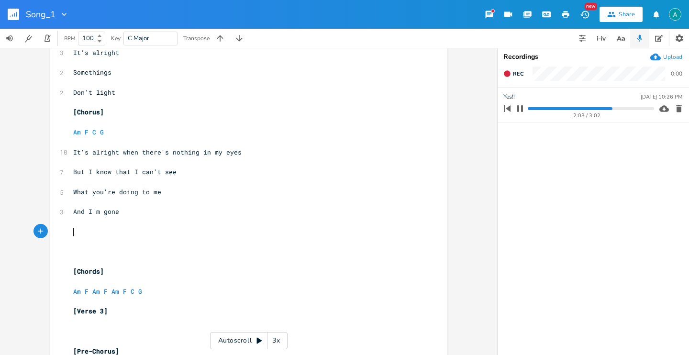
click at [523, 106] on icon "button" at bounding box center [520, 109] width 8 height 8
click at [167, 239] on pre "​" at bounding box center [244, 242] width 346 height 10
click at [167, 232] on pre "​" at bounding box center [244, 232] width 346 height 10
type textarea "Feeling right"
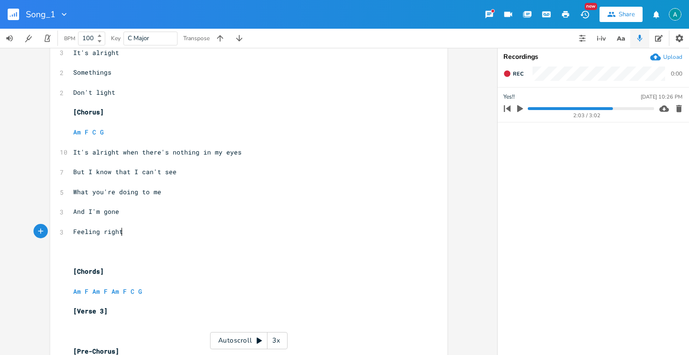
click at [516, 108] on icon "button" at bounding box center [520, 108] width 9 height 9
click at [610, 109] on progress at bounding box center [591, 108] width 126 height 3
click at [140, 235] on pre "Feeling right" at bounding box center [244, 232] width 346 height 10
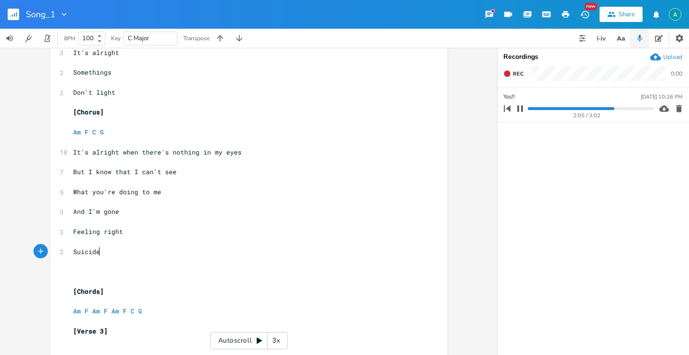
scroll to position [0, 22]
type textarea "Suicide"
click at [519, 104] on button "button" at bounding box center [520, 108] width 12 height 15
click at [73, 250] on span "Suicide" at bounding box center [86, 251] width 27 height 9
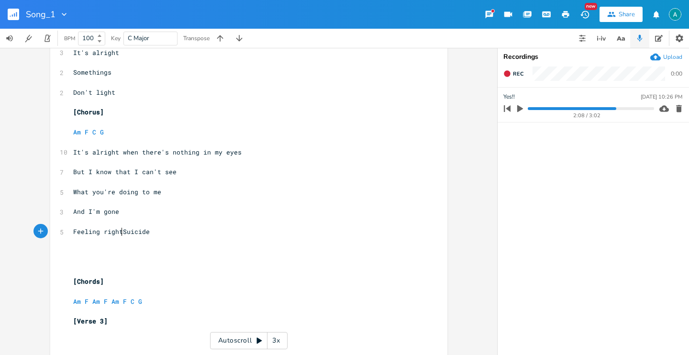
scroll to position [0, 1]
type textarea ","
type textarea "s"
click at [183, 229] on pre "Feeling right, suicide" at bounding box center [244, 232] width 346 height 10
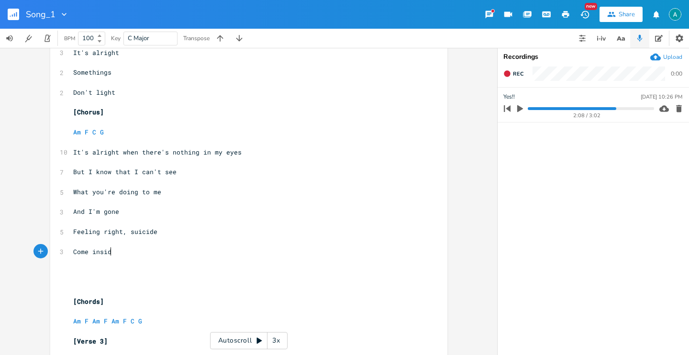
type textarea "Come inside"
click at [522, 109] on icon "button" at bounding box center [520, 108] width 6 height 7
click at [611, 108] on progress at bounding box center [591, 108] width 126 height 3
click at [519, 109] on icon "button" at bounding box center [520, 108] width 6 height 6
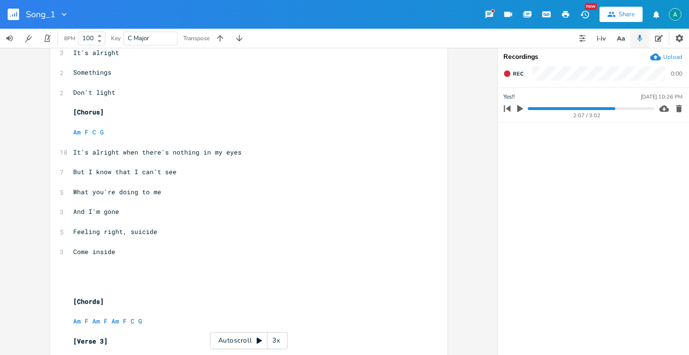
click at [613, 109] on progress at bounding box center [591, 108] width 126 height 3
click at [609, 109] on progress at bounding box center [591, 108] width 126 height 3
click at [520, 110] on icon "button" at bounding box center [520, 108] width 6 height 7
click at [147, 247] on pre "Come inside" at bounding box center [244, 252] width 346 height 10
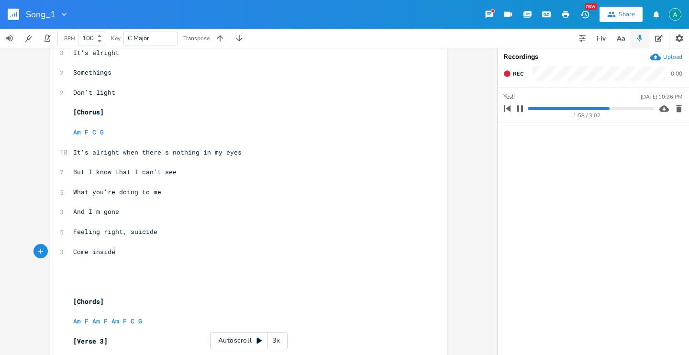
type textarea "inside"
click at [147, 247] on pre "Come inside" at bounding box center [244, 252] width 346 height 10
click at [155, 255] on pre "Come inside" at bounding box center [244, 252] width 346 height 10
type textarea "Come inside"
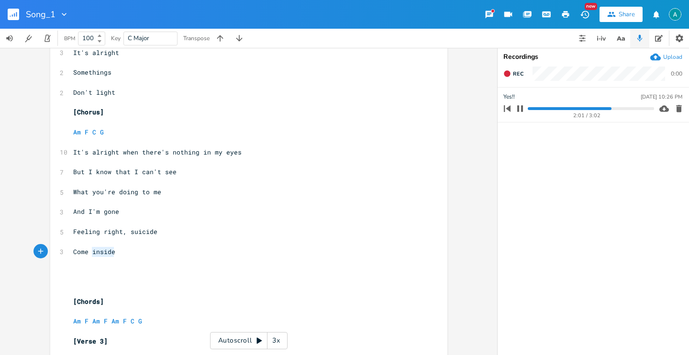
click at [155, 255] on pre "Come inside" at bounding box center [244, 252] width 346 height 10
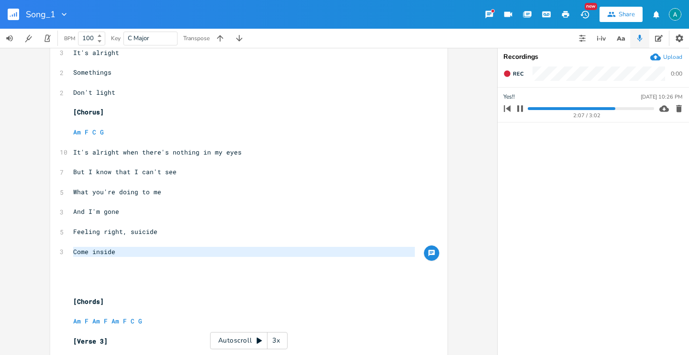
click at [520, 107] on icon "button" at bounding box center [520, 109] width 8 height 8
click at [156, 252] on pre "Come inside" at bounding box center [244, 252] width 346 height 10
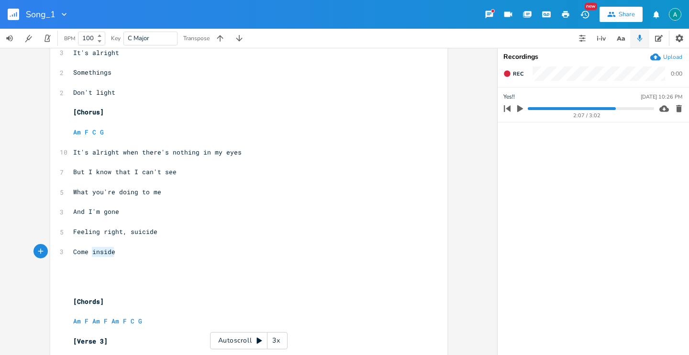
click at [156, 252] on pre "Come inside" at bounding box center [244, 252] width 346 height 10
type textarea "Feelings"
type textarea "'s try"
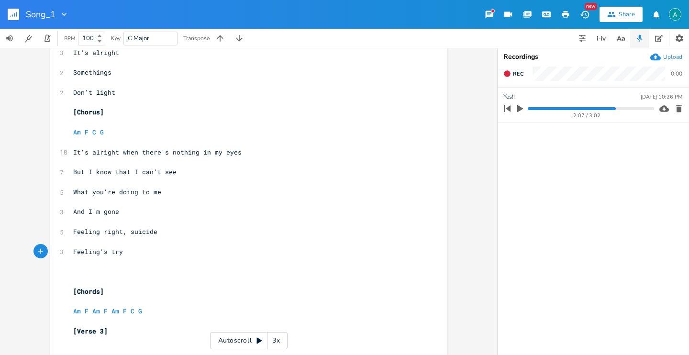
click at [519, 106] on icon "button" at bounding box center [520, 108] width 6 height 7
click at [614, 108] on progress at bounding box center [591, 108] width 126 height 3
click at [184, 256] on pre "Feeling's try" at bounding box center [244, 252] width 346 height 10
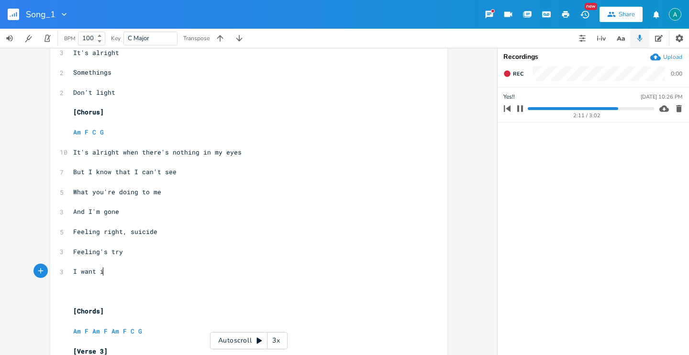
type textarea "I want it"
type textarea "to be now"
click at [521, 108] on icon "button" at bounding box center [520, 109] width 8 height 8
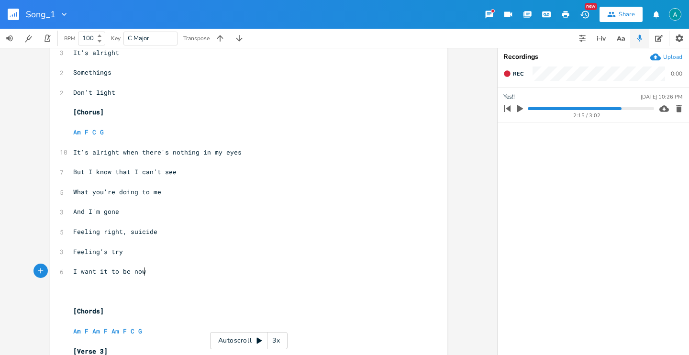
click at [178, 270] on pre "I want it to be now" at bounding box center [244, 272] width 346 height 10
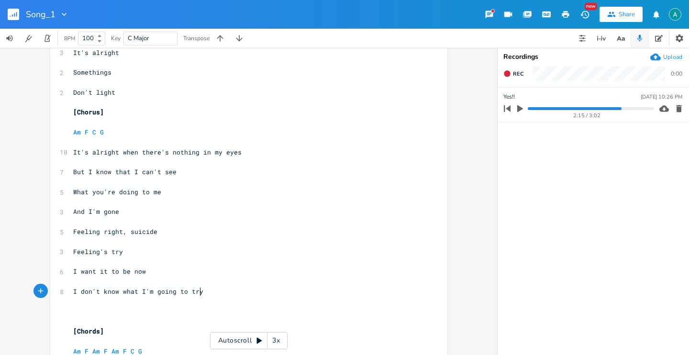
type textarea "I don't know what I'm going to try"
type textarea "hen"
type textarea "at I'm go"
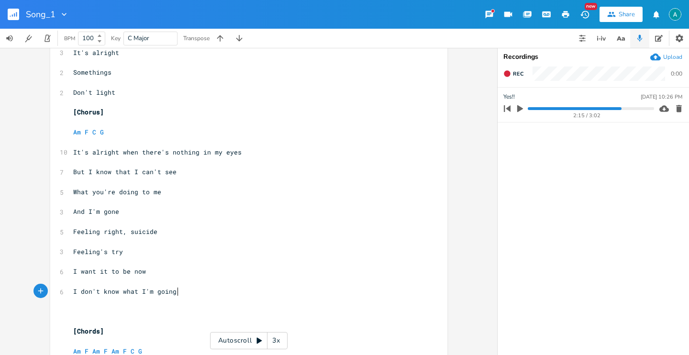
type textarea "ing o"
type textarea "to try"
click at [111, 304] on pre "​" at bounding box center [244, 302] width 346 height 10
click at [85, 311] on pre "​" at bounding box center [244, 311] width 346 height 10
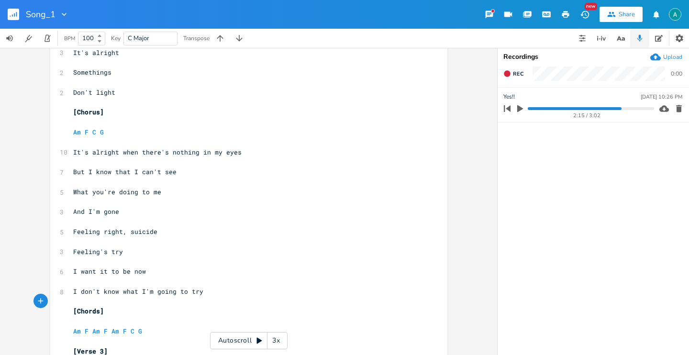
click at [604, 105] on div "2:15 / 3:02" at bounding box center [578, 108] width 154 height 15
click at [604, 107] on div "2:15 / 3:02" at bounding box center [578, 108] width 154 height 15
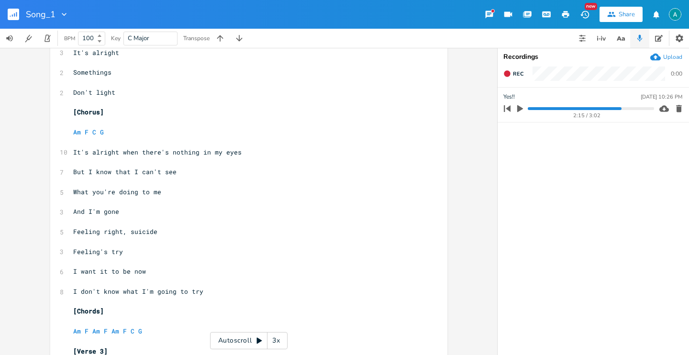
click at [600, 109] on progress at bounding box center [591, 108] width 126 height 3
click at [517, 108] on icon "button" at bounding box center [520, 108] width 6 height 7
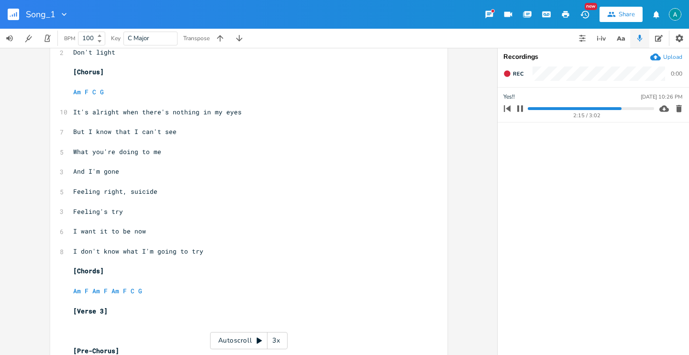
scroll to position [725, 0]
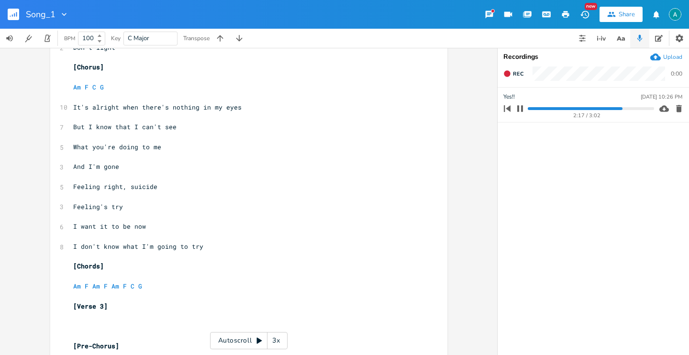
click at [520, 111] on icon "button" at bounding box center [520, 109] width 8 height 8
type textarea "t I'm going to try"
drag, startPoint x: 129, startPoint y: 248, endPoint x: 221, endPoint y: 246, distance: 92.4
click at [221, 246] on pre "I don't know what I'm going to try" at bounding box center [244, 247] width 346 height 10
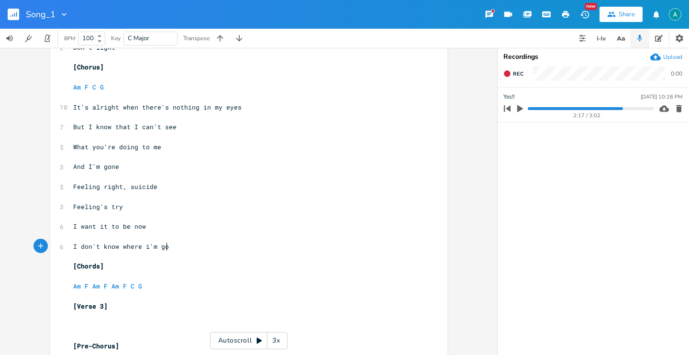
type textarea "ere i'm goig"
type textarea "ng tongi"
type textarea "ngt"
type textarea "tongith"
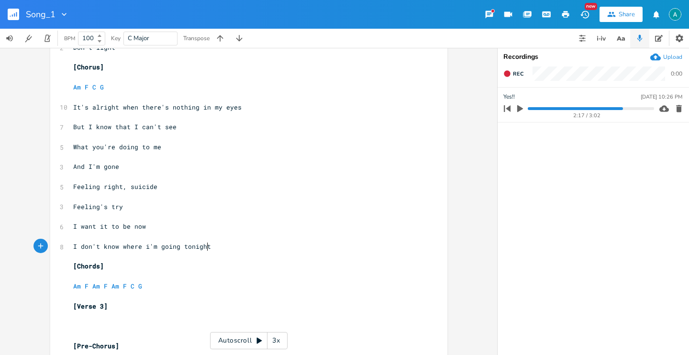
type textarea "ight"
click at [520, 112] on icon "button" at bounding box center [520, 108] width 9 height 9
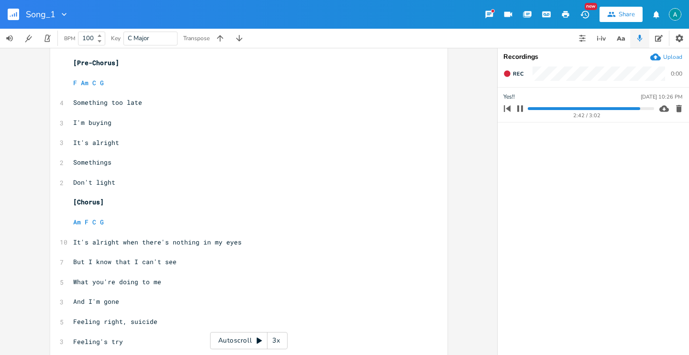
scroll to position [534, 0]
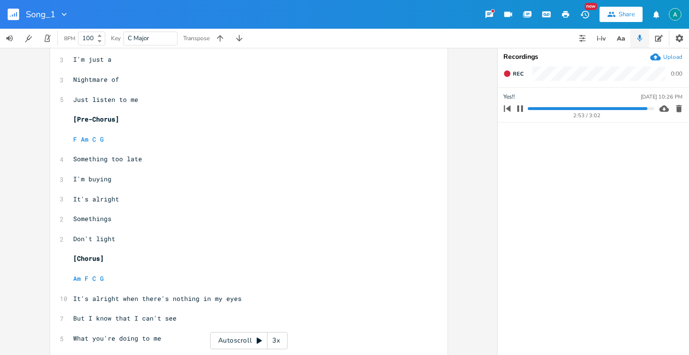
click at [518, 109] on icon "button" at bounding box center [520, 108] width 6 height 6
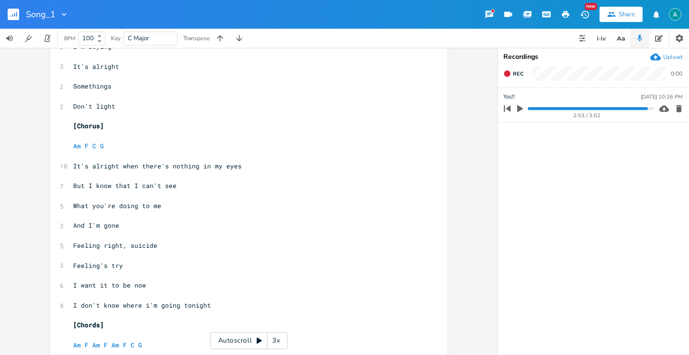
scroll to position [0, 0]
click at [145, 304] on span "I don't know where i'm going tonight" at bounding box center [142, 305] width 138 height 9
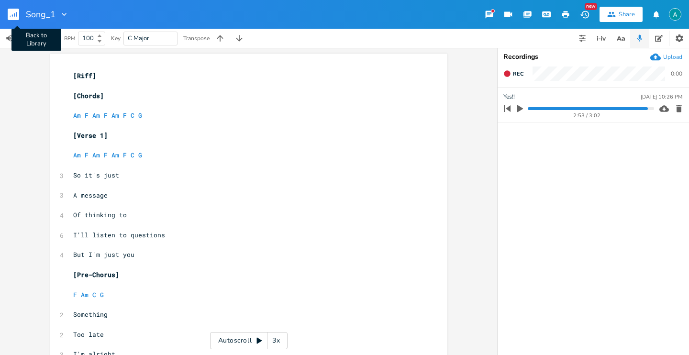
type textarea "I"
click at [14, 11] on rect "button" at bounding box center [13, 14] width 11 height 11
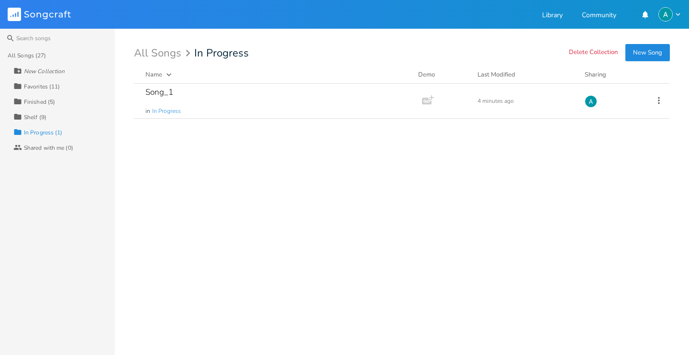
click at [669, 51] on button "New Song" at bounding box center [647, 52] width 45 height 17
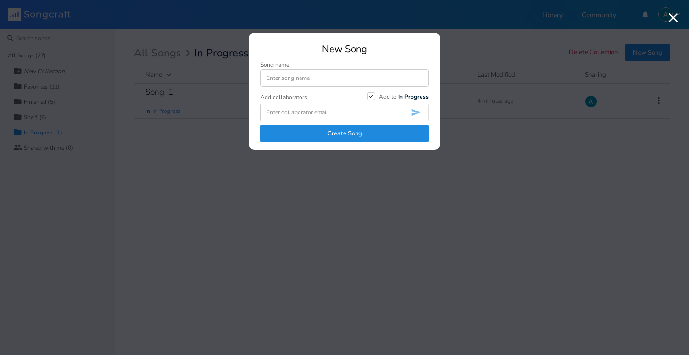
type input "a"
type input "Song_2"
click at [308, 131] on button "Create Song" at bounding box center [344, 133] width 168 height 17
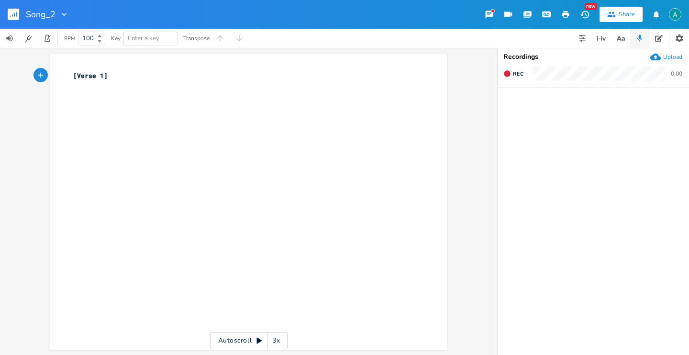
click at [670, 51] on div "Recordings Upload Rec 0:00" at bounding box center [593, 201] width 191 height 307
click at [670, 54] on div "Upload" at bounding box center [672, 57] width 19 height 8
click at [73, 76] on span "[Verse 1]" at bounding box center [90, 75] width 34 height 9
type textarea "[6"
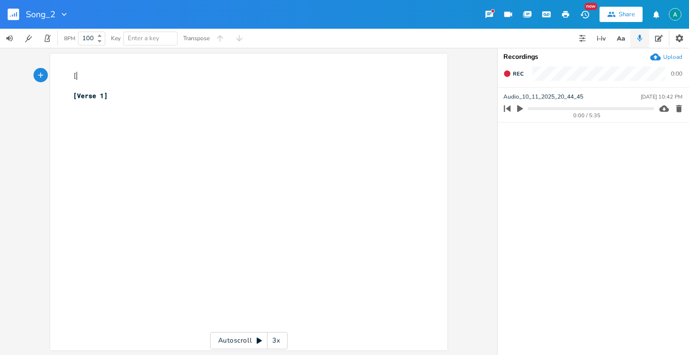
type textarea "6"
type textarea "6]"
type textarea "Riff"
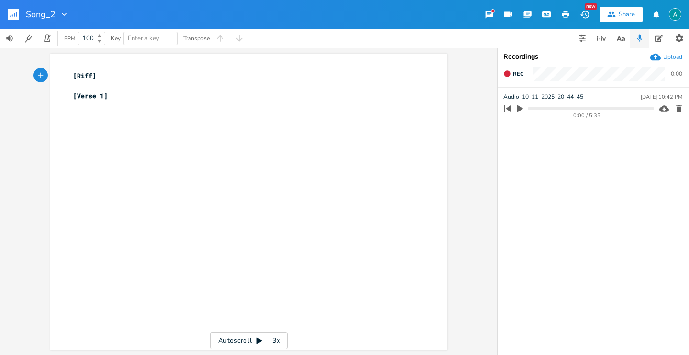
click at [519, 108] on icon "button" at bounding box center [520, 108] width 6 height 7
click at [142, 85] on pre "​" at bounding box center [244, 86] width 346 height 10
type textarea "[]"
type textarea "Chords"
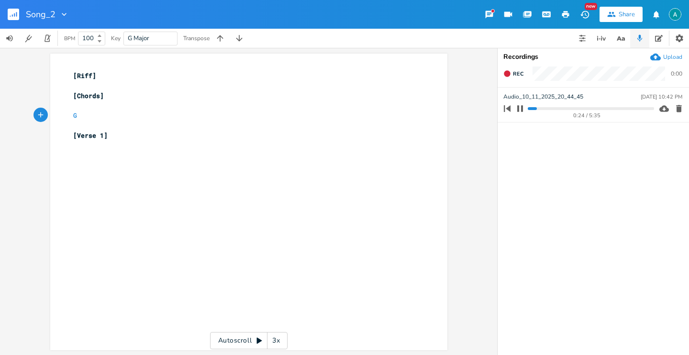
scroll to position [0, 10]
type textarea "G D"
click at [96, 124] on li "D" at bounding box center [92, 126] width 29 height 10
type textarea "Em C x 2"
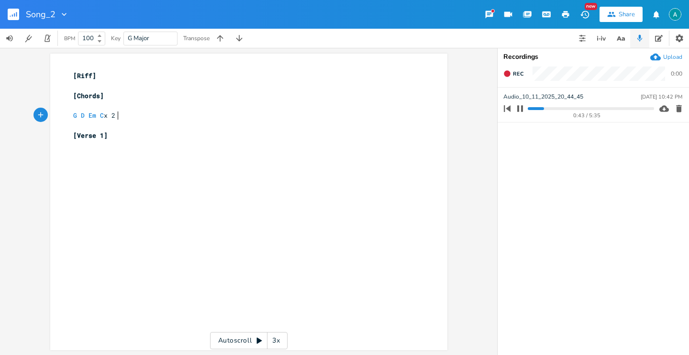
click at [134, 142] on pre "​" at bounding box center [244, 146] width 346 height 10
click at [126, 115] on pre "G D Em C x 2" at bounding box center [244, 116] width 346 height 10
click at [124, 113] on pre "G D Em C" at bounding box center [244, 116] width 346 height 10
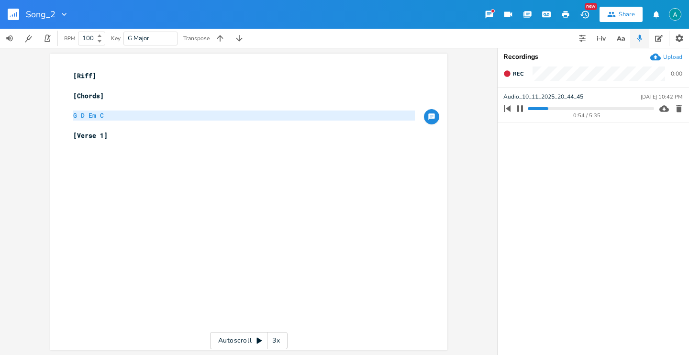
type textarea "G D Em C"
click at [124, 113] on pre "G D Em C" at bounding box center [244, 116] width 346 height 10
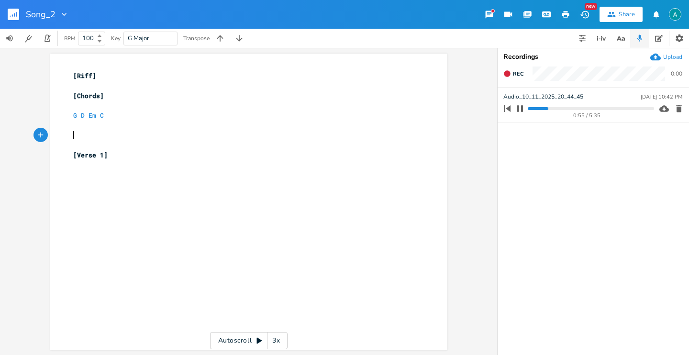
paste textarea
click at [134, 134] on pre "G D Em C" at bounding box center [244, 136] width 346 height 10
type textarea "D"
drag, startPoint x: 120, startPoint y: 157, endPoint x: 188, endPoint y: 150, distance: 68.3
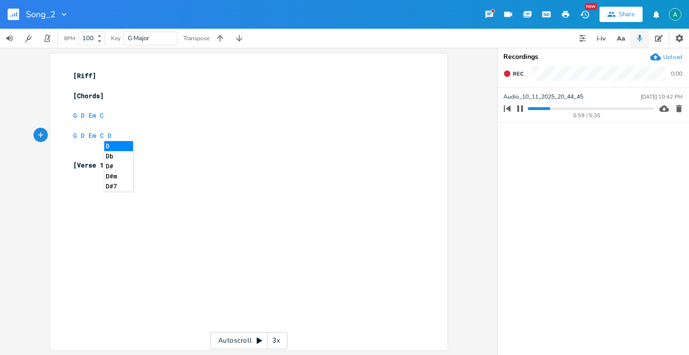
click at [190, 145] on body "Song_2 New Share BPM 100 Key G Major Transpose x [Riff] ​ [Chords] ​ G D Em C ​…" at bounding box center [344, 177] width 689 height 355
click at [181, 158] on pre "​" at bounding box center [244, 155] width 346 height 10
click at [138, 169] on pre "​" at bounding box center [244, 165] width 346 height 10
type textarea "Em C G D"
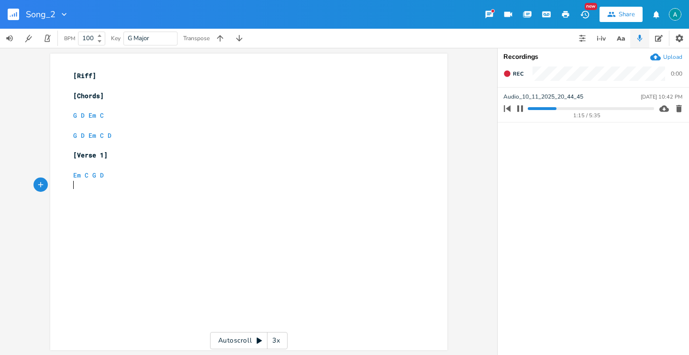
click at [177, 190] on div "x [Riff] ​ [Chords] ​ G D Em C ​ G D Em C D ​ [Verse 1] ​ Em C G D ​" at bounding box center [244, 130] width 346 height 123
type textarea "[]"
type textarea "Pre-Chorus"
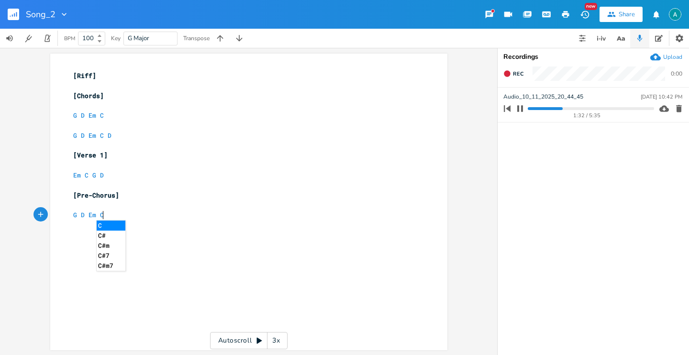
click at [191, 238] on div "x [Riff] ​ [Chords] ​ G D Em C ​ G D Em C D ​ [Verse 1] ​ Em C G D ​ [Pre-Choru…" at bounding box center [255, 211] width 369 height 284
type textarea "G D Em C"
click at [115, 223] on li "C" at bounding box center [111, 226] width 29 height 10
type textarea "D"
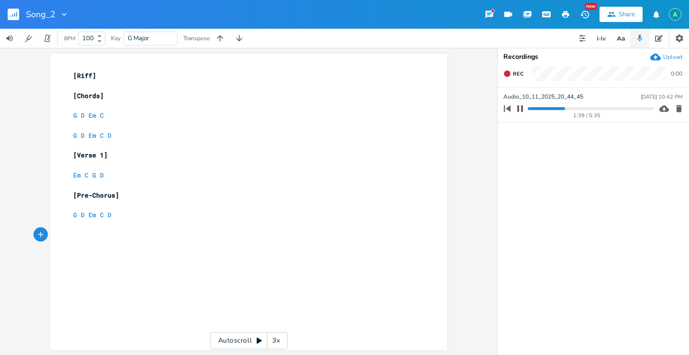
type textarea "[6"
type textarea "6]"
type textarea "Chors"
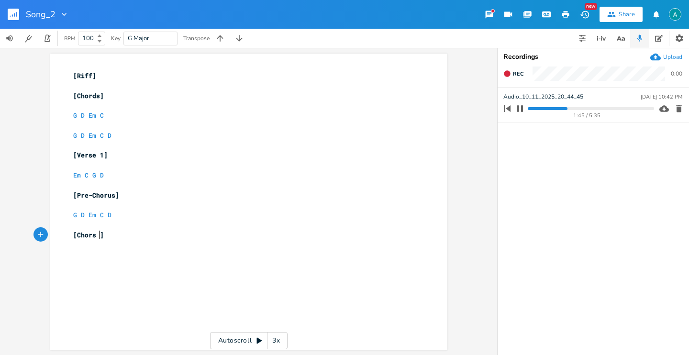
scroll to position [0, 18]
type textarea "us"
type textarea "r"
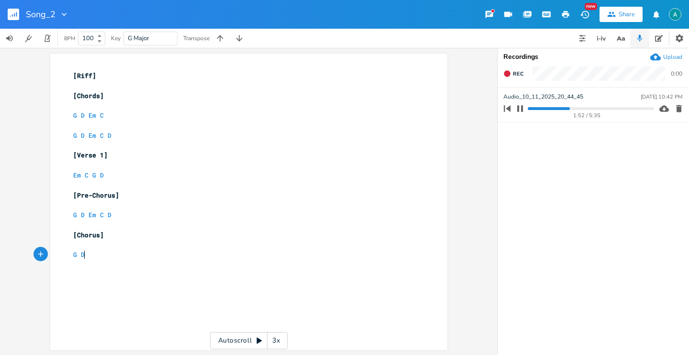
type textarea "G D"
type textarea "C Em C"
type textarea "[]"
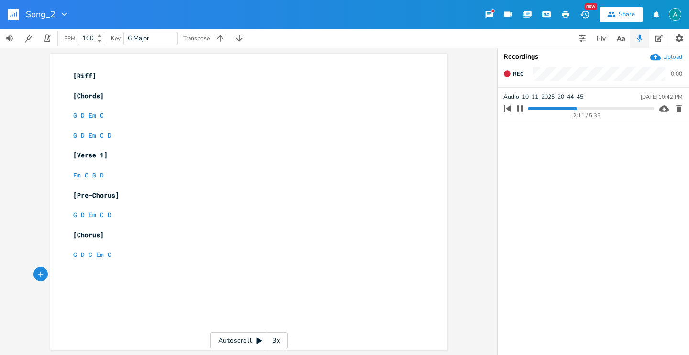
scroll to position [0, 4]
type textarea "Tiff"
type textarea "Riff"
click at [140, 269] on pre "​" at bounding box center [244, 265] width 346 height 10
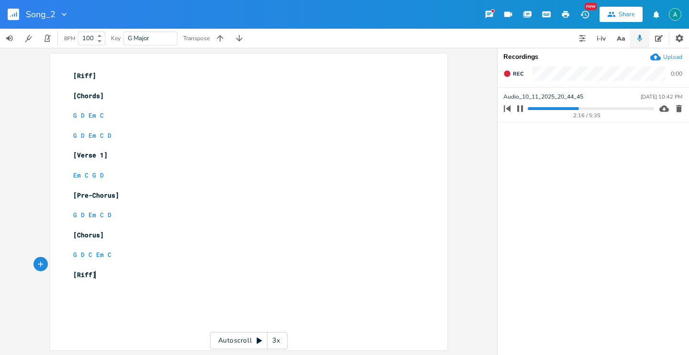
click at [140, 273] on pre "[Riff]" at bounding box center [244, 275] width 346 height 10
type textarea "[]"
type textarea "Verse 2"
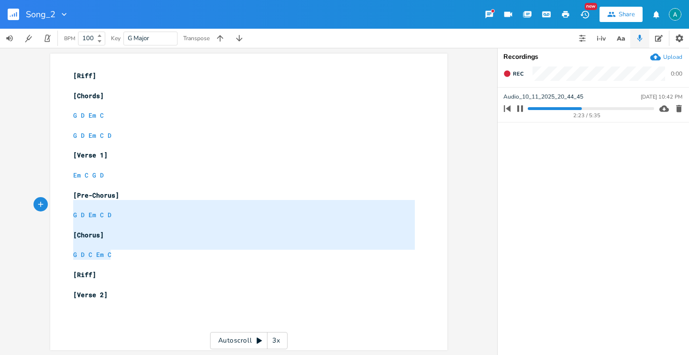
type textarea "[Verse 1] Em C G D [Pre-Chorus] G D Em C D [Chorus] G D C Em C"
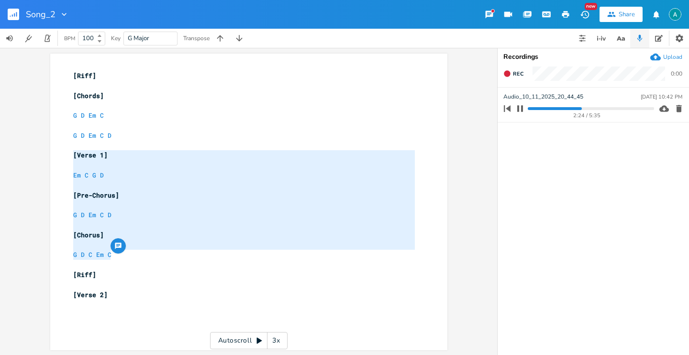
drag, startPoint x: 118, startPoint y: 255, endPoint x: 55, endPoint y: 157, distance: 116.5
click at [55, 157] on div "[Verse 1] Em C G D [Pre-Chorus] G D Em C D [Chorus] G D C Em C x [Riff] ​ [Chor…" at bounding box center [248, 202] width 397 height 297
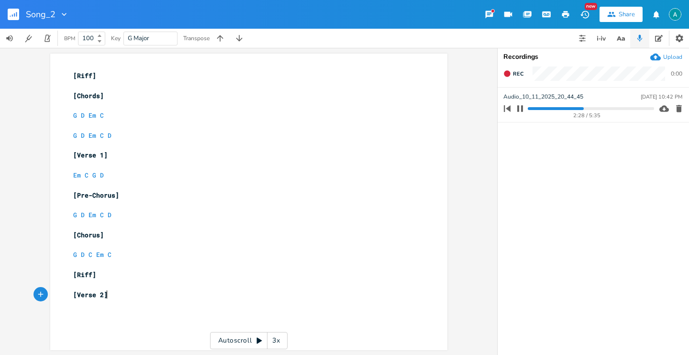
type textarea "2]"
type textarea "[Verse 2]"
drag, startPoint x: 113, startPoint y: 293, endPoint x: 58, endPoint y: 296, distance: 54.6
click at [58, 296] on div "[Verse 2] x [Riff] ​ [Chords] ​ G D Em C ​ G D Em C D ​ [Verse 1] ​ Em C G D ​ …" at bounding box center [248, 202] width 397 height 297
paste textarea
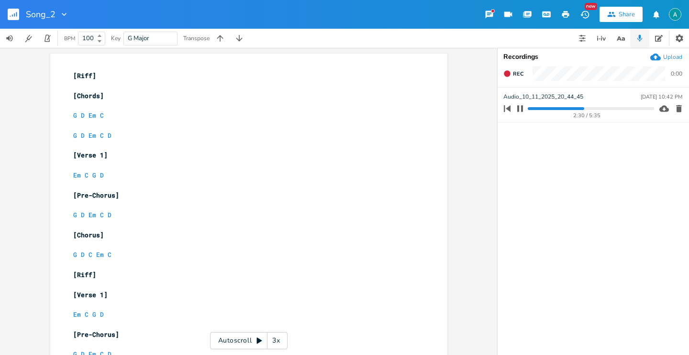
scroll to position [57, 0]
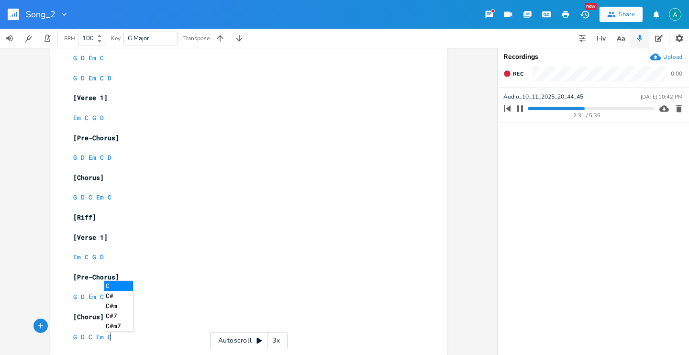
click at [98, 241] on pre "[Verse 1]" at bounding box center [244, 238] width 346 height 10
type textarea "2"
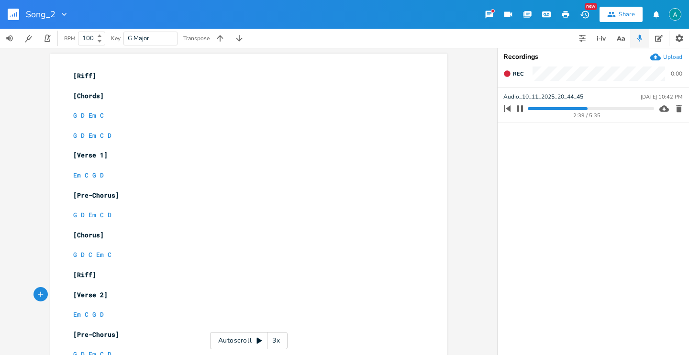
scroll to position [63, 0]
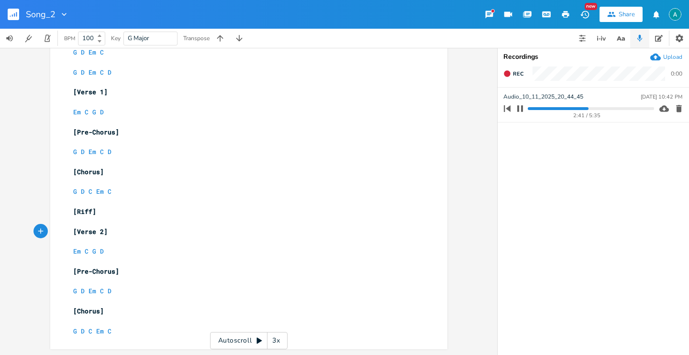
click at [128, 332] on pre "G D C Em C" at bounding box center [244, 331] width 346 height 10
click at [110, 211] on pre "[Riff]" at bounding box center [244, 212] width 346 height 10
type textarea "[Riff]"
click at [110, 211] on pre "[Riff]" at bounding box center [244, 212] width 346 height 10
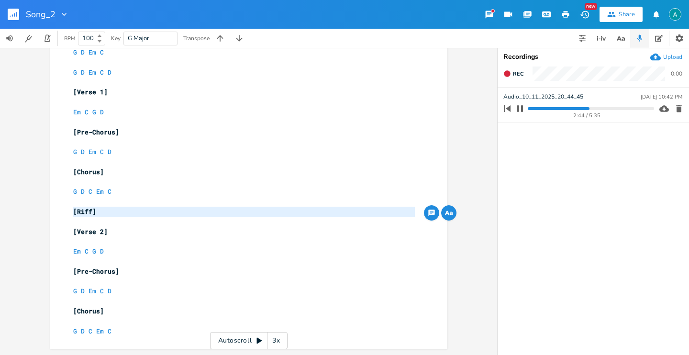
click at [120, 332] on pre "G D C Em C" at bounding box center [244, 331] width 346 height 10
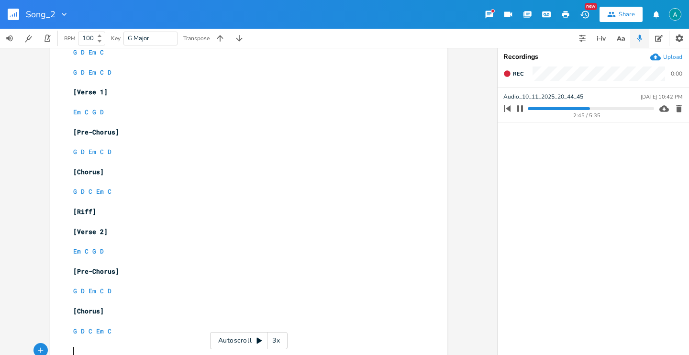
scroll to position [78, 0]
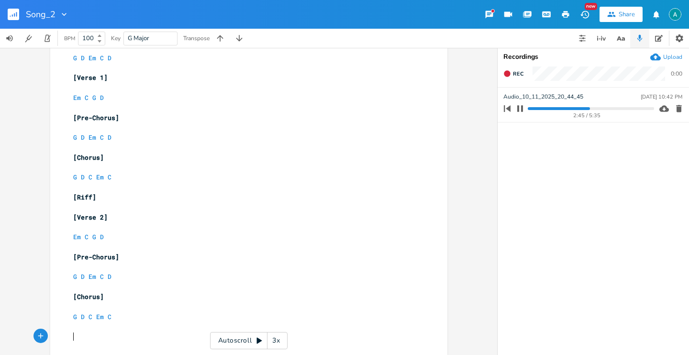
paste textarea "C"
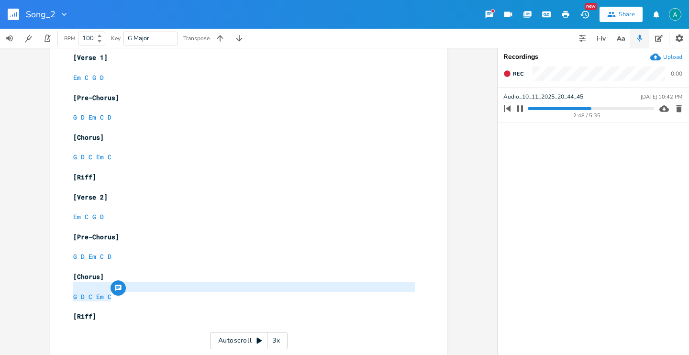
type textarea "[Chorus] G D C Em C"
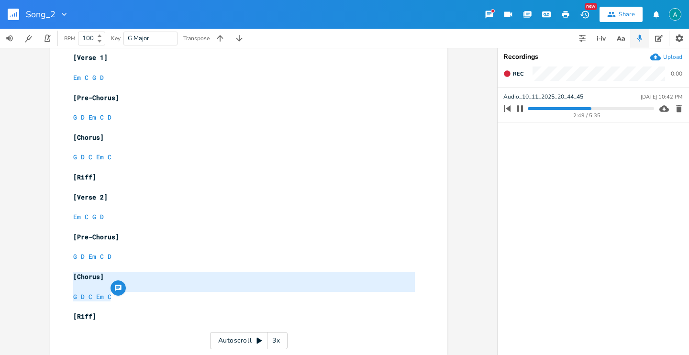
drag, startPoint x: 121, startPoint y: 299, endPoint x: 66, endPoint y: 277, distance: 58.8
click at [66, 277] on div "[Chorus] G D C Em C x [Riff] ​ [Chords] ​ G D Em C ​ G D Em C D ​ [Verse 1] ​ E…" at bounding box center [248, 155] width 397 height 399
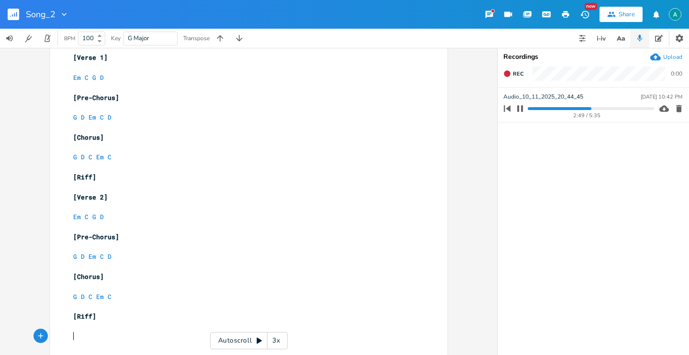
click at [96, 338] on pre "​" at bounding box center [244, 337] width 346 height 10
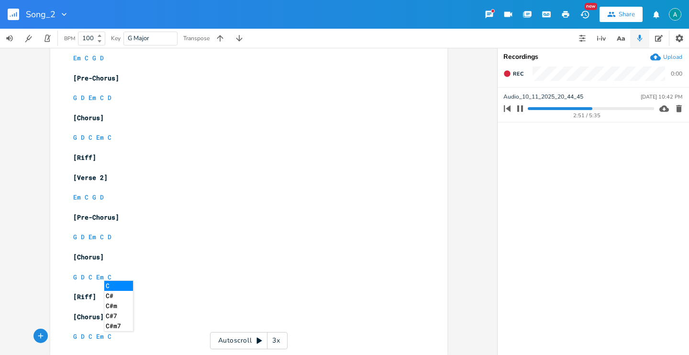
click at [211, 274] on pre "G D C Em C" at bounding box center [244, 277] width 346 height 10
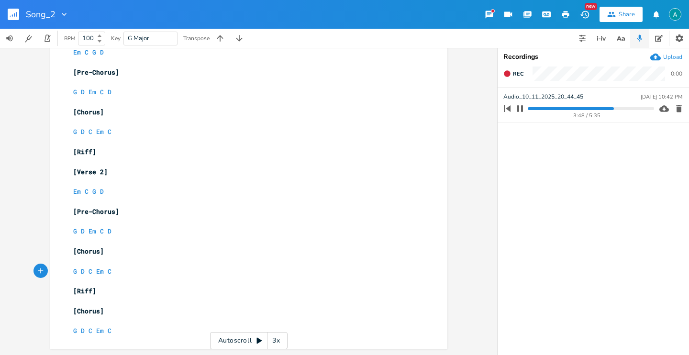
scroll to position [0, 0]
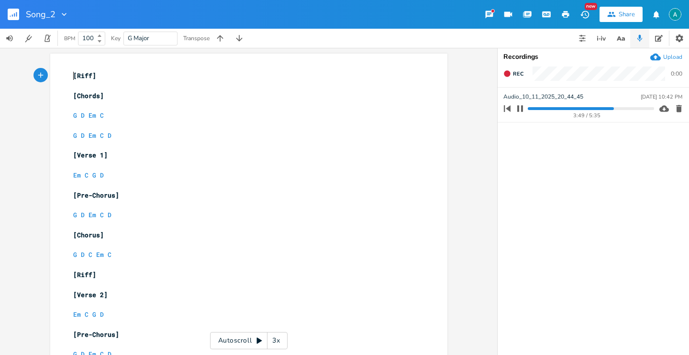
click at [73, 75] on span "[Riff]" at bounding box center [84, 75] width 23 height 9
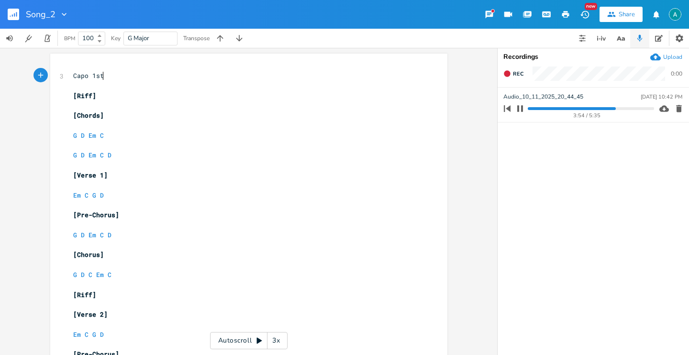
type textarea "Capo 1st"
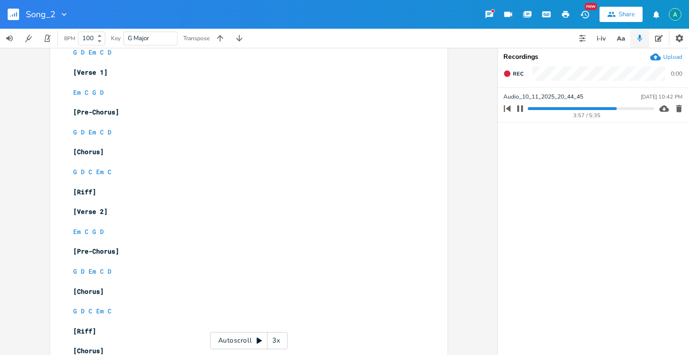
scroll to position [143, 0]
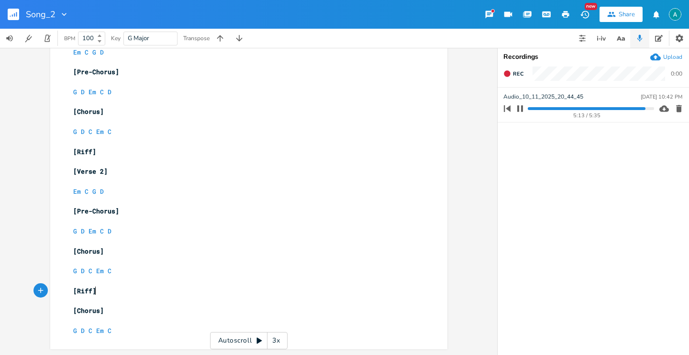
click at [195, 290] on pre "[Riff]" at bounding box center [244, 291] width 346 height 10
type textarea "Bridge"
type textarea "[Riff]"
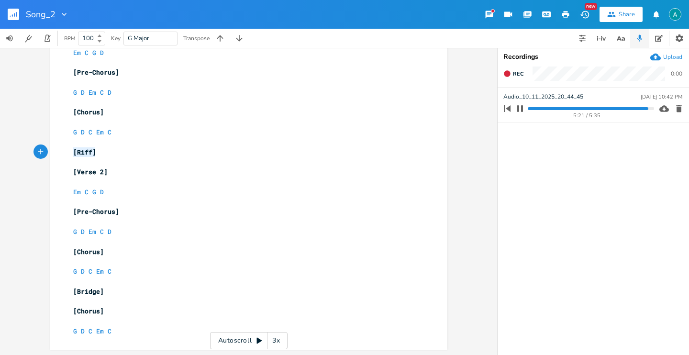
drag, startPoint x: 116, startPoint y: 150, endPoint x: 61, endPoint y: 152, distance: 55.6
click at [61, 152] on div "[Riff] x 3 Capo 1st ​ [Riff] ​ [Chords] ​ G D Em C ​ G D Em C D ​ [Verse 1] ​ E…" at bounding box center [248, 130] width 397 height 439
click at [123, 334] on pre "G D C Em C" at bounding box center [244, 331] width 346 height 10
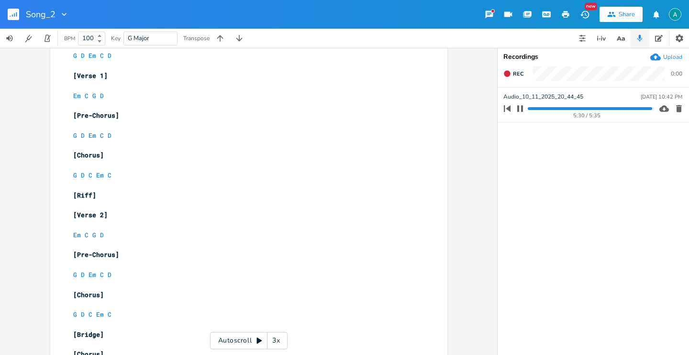
scroll to position [163, 0]
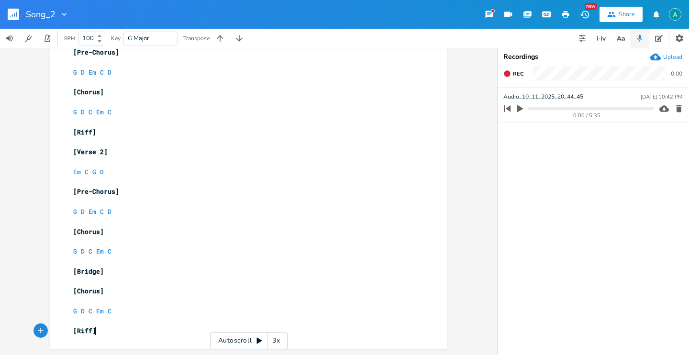
click at [11, 11] on rect "button" at bounding box center [13, 14] width 11 height 11
